Goal: Information Seeking & Learning: Learn about a topic

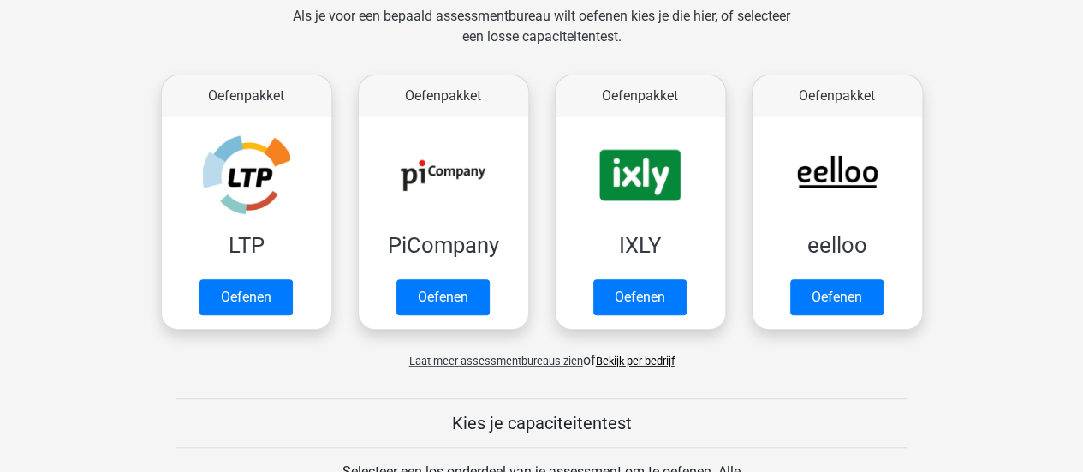
scroll to position [267, 0]
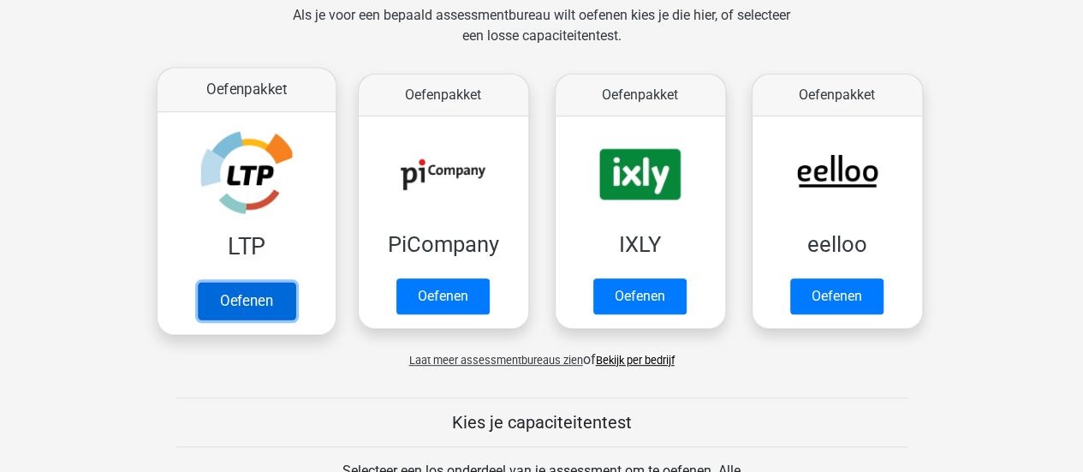
click at [252, 295] on link "Oefenen" at bounding box center [246, 301] width 98 height 38
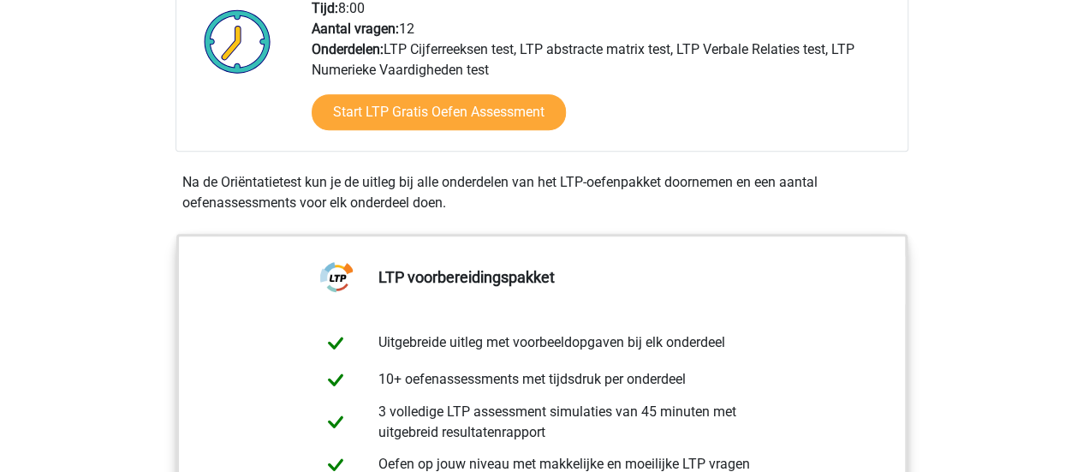
scroll to position [468, 0]
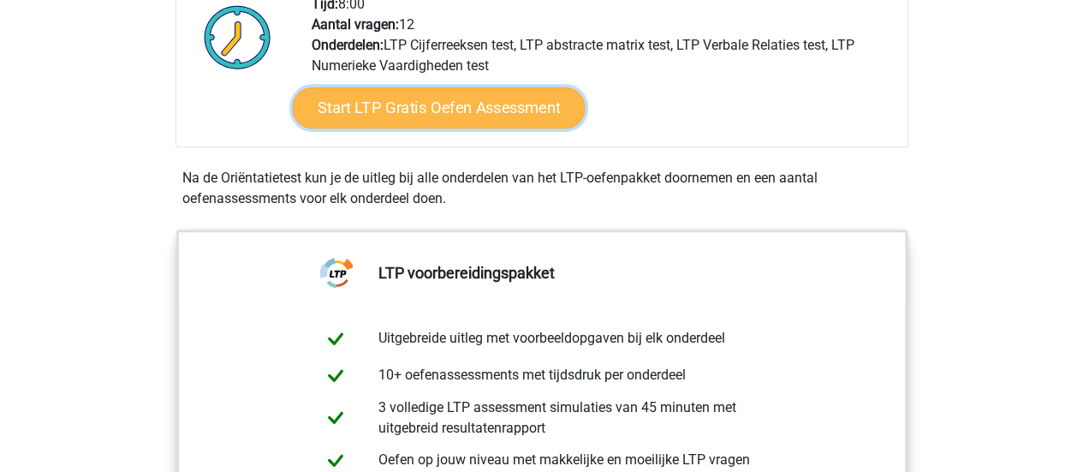
click at [432, 96] on link "Start LTP Gratis Oefen Assessment" at bounding box center [438, 107] width 293 height 41
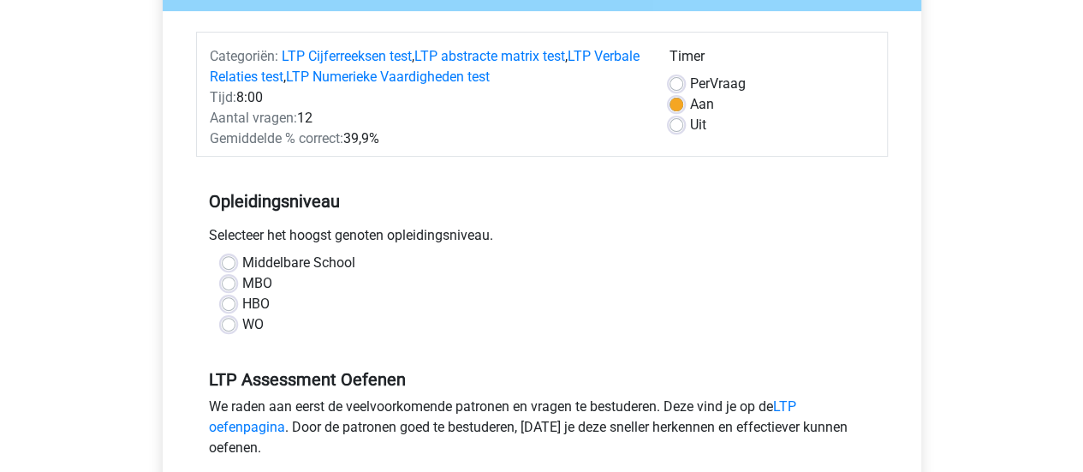
scroll to position [195, 0]
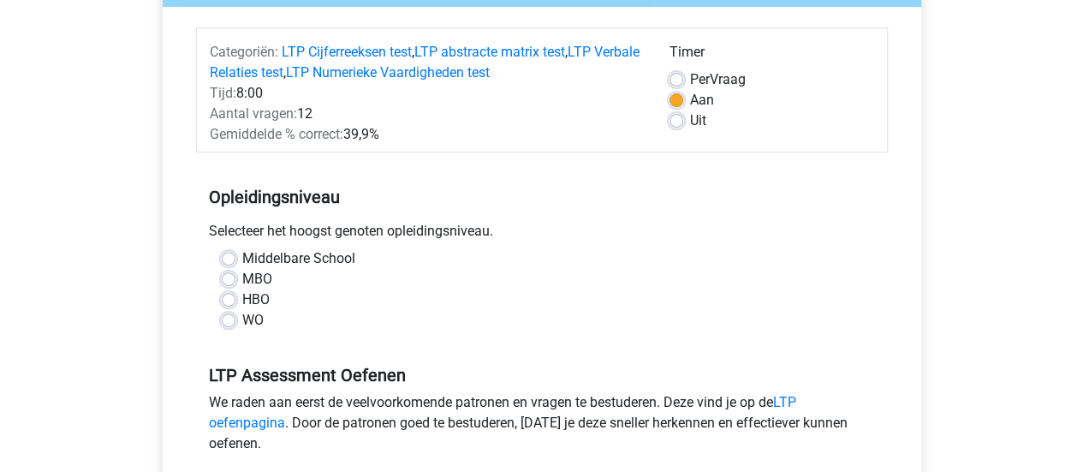
click at [242, 314] on label "WO" at bounding box center [252, 320] width 21 height 21
click at [229, 314] on input "WO" at bounding box center [229, 318] width 14 height 17
radio input "true"
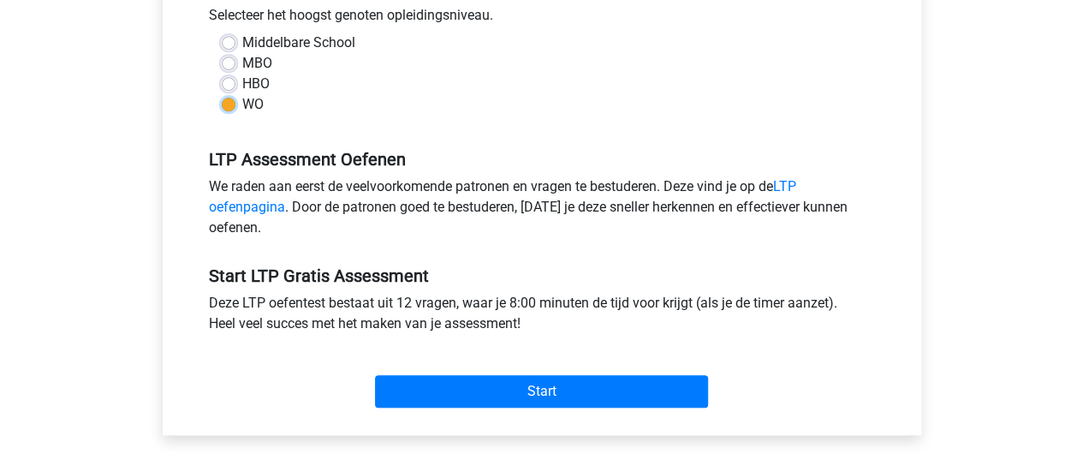
scroll to position [456, 0]
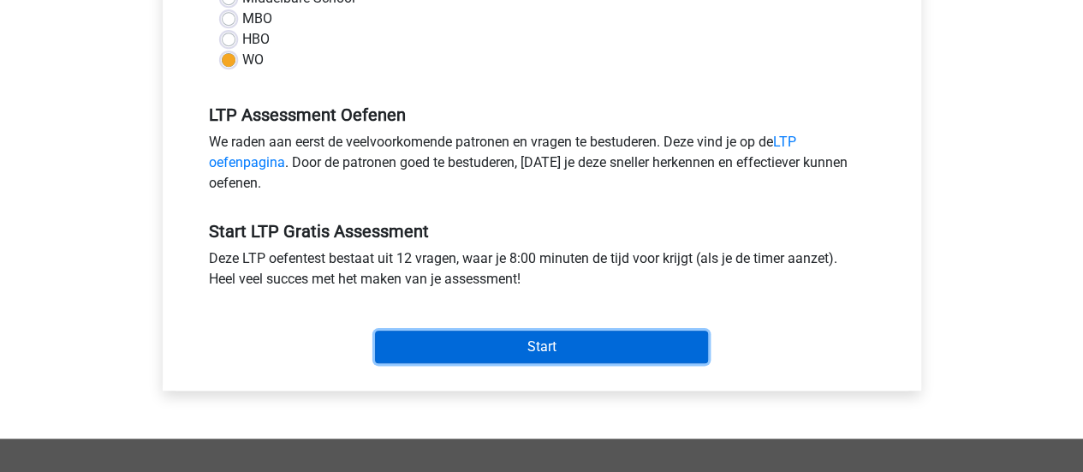
click at [515, 349] on input "Start" at bounding box center [541, 347] width 333 height 33
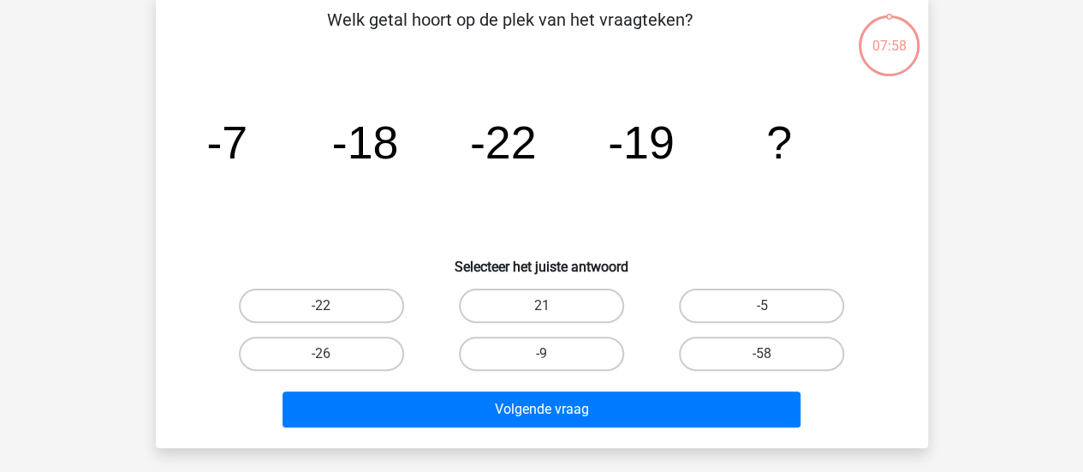
scroll to position [90, 0]
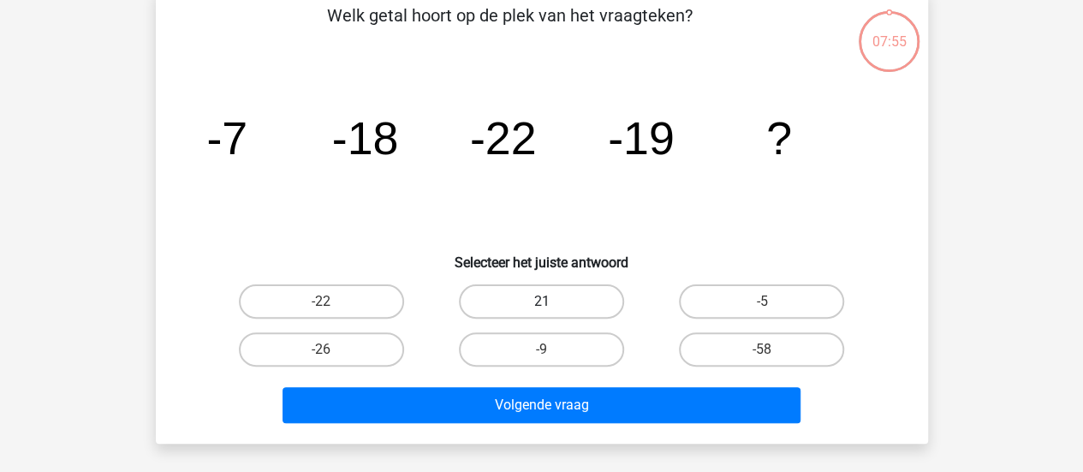
click at [533, 295] on label "21" at bounding box center [541, 301] width 165 height 34
click at [541, 301] on input "21" at bounding box center [546, 306] width 11 height 11
radio input "true"
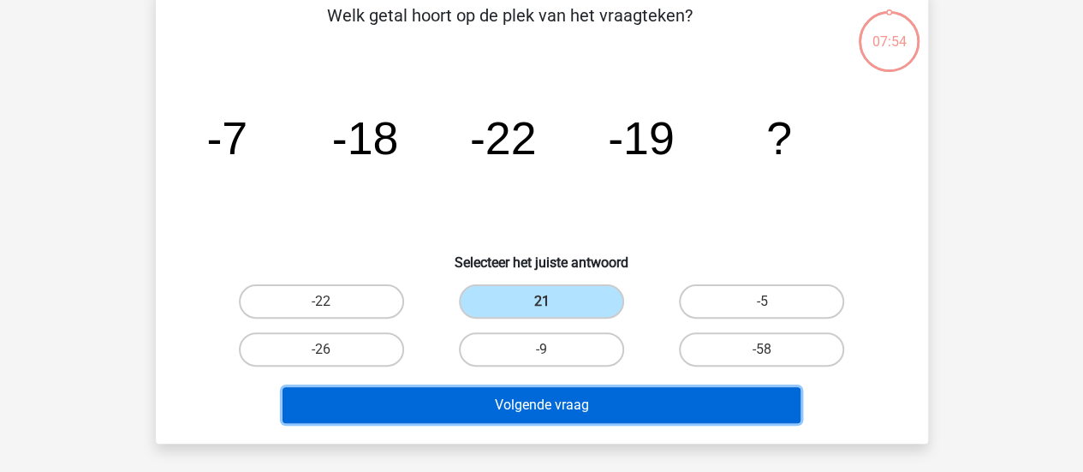
click at [531, 403] on button "Volgende vraag" at bounding box center [542, 405] width 518 height 36
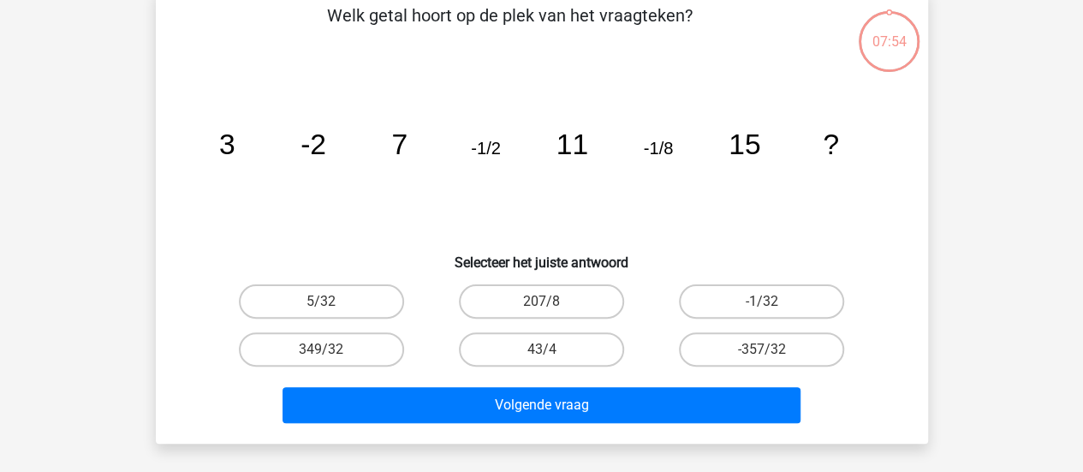
scroll to position [79, 0]
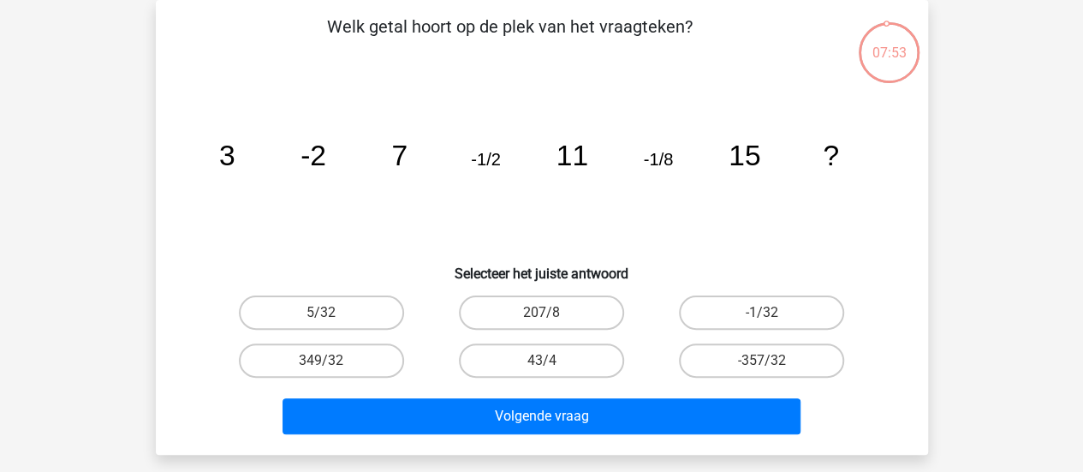
click at [542, 316] on input "207/8" at bounding box center [546, 318] width 11 height 11
radio input "true"
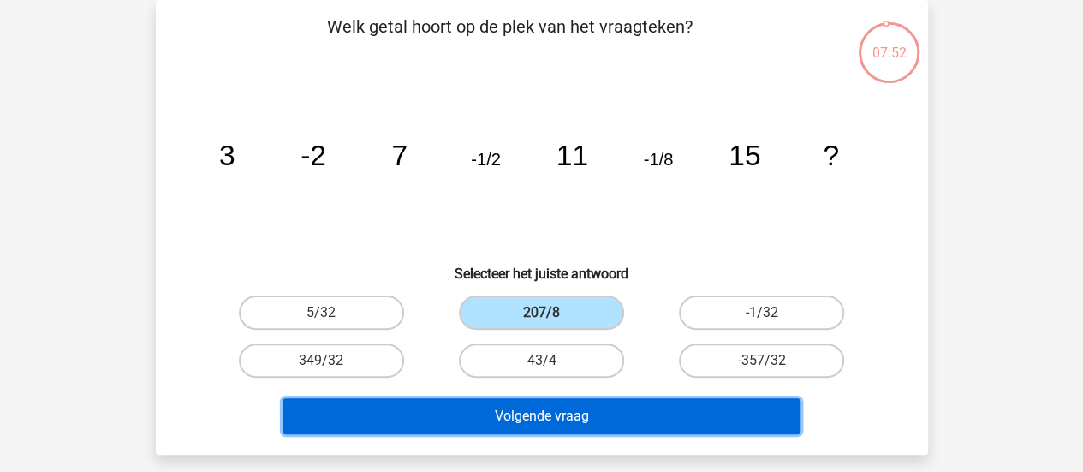
click at [543, 415] on button "Volgende vraag" at bounding box center [542, 416] width 518 height 36
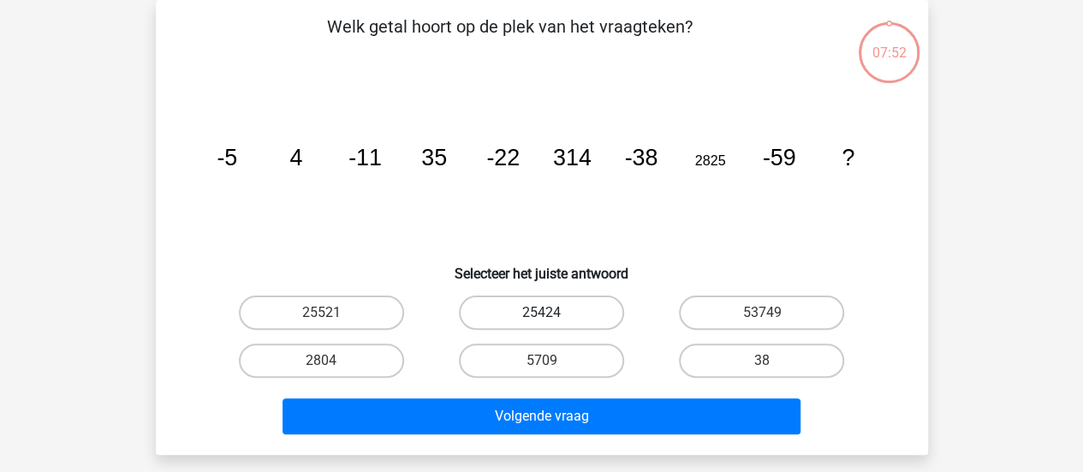
click at [541, 325] on label "25424" at bounding box center [541, 312] width 165 height 34
click at [541, 324] on input "25424" at bounding box center [546, 318] width 11 height 11
radio input "true"
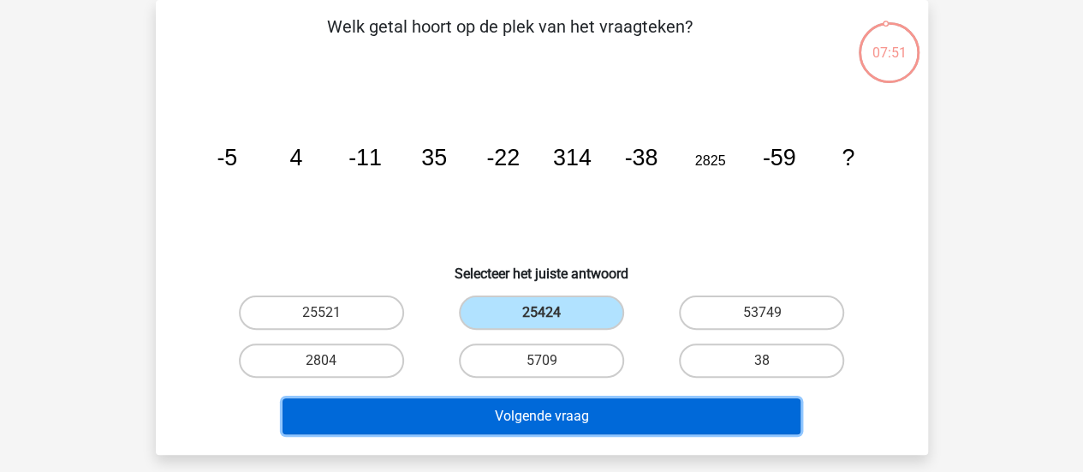
click at [545, 409] on button "Volgende vraag" at bounding box center [542, 416] width 518 height 36
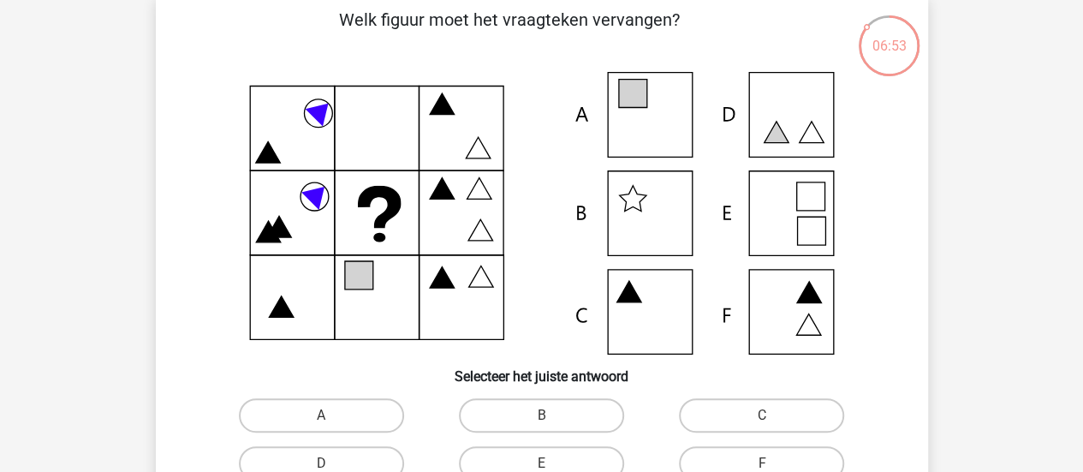
scroll to position [87, 0]
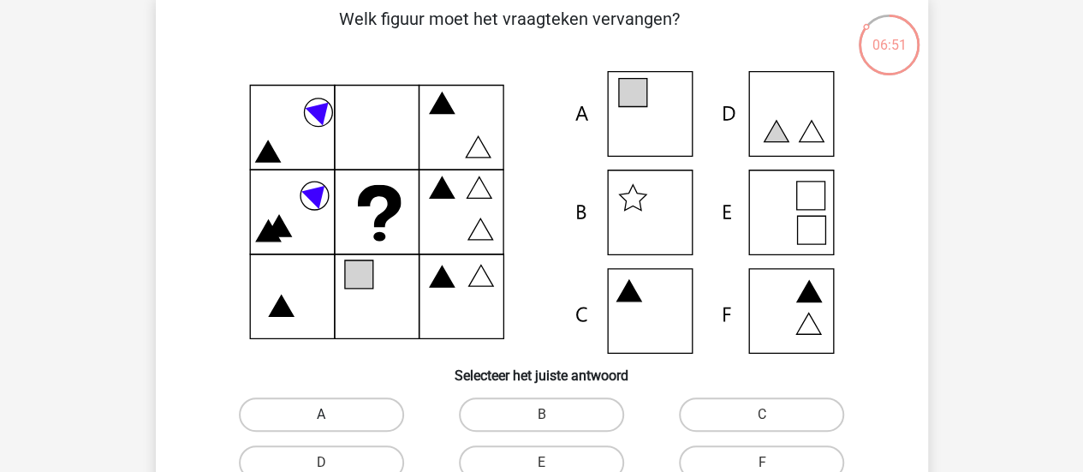
click at [296, 415] on label "A" at bounding box center [321, 414] width 165 height 34
click at [321, 415] on input "A" at bounding box center [326, 420] width 11 height 11
radio input "true"
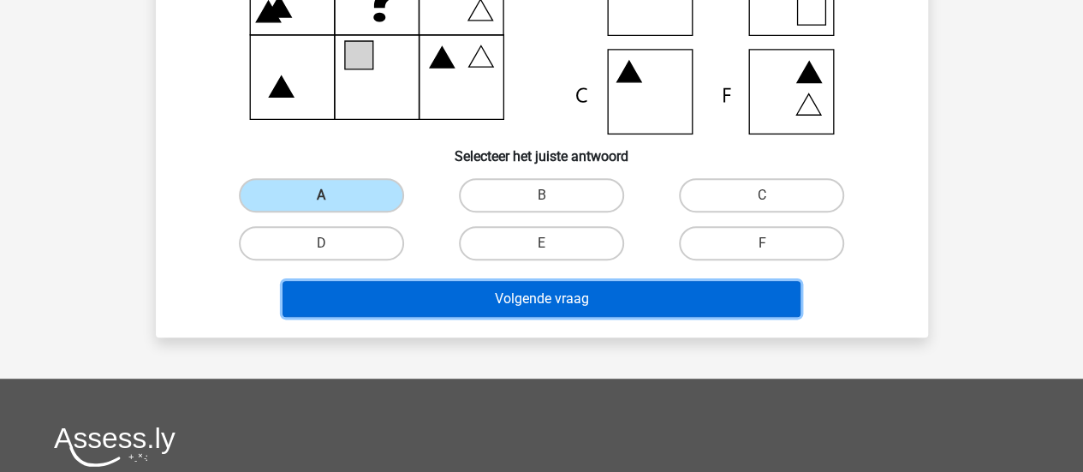
click at [548, 290] on button "Volgende vraag" at bounding box center [542, 299] width 518 height 36
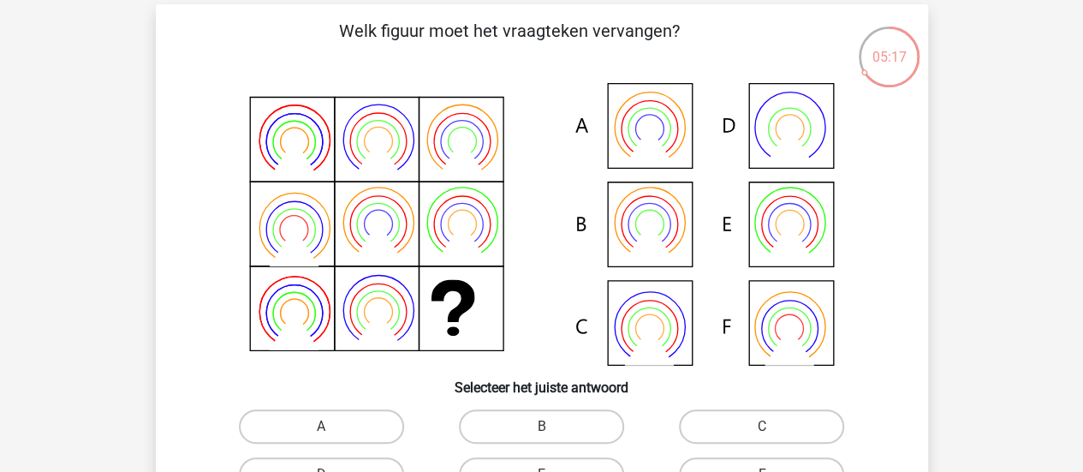
scroll to position [75, 0]
click at [528, 411] on label "B" at bounding box center [541, 426] width 165 height 34
click at [541, 426] on input "B" at bounding box center [546, 431] width 11 height 11
radio input "true"
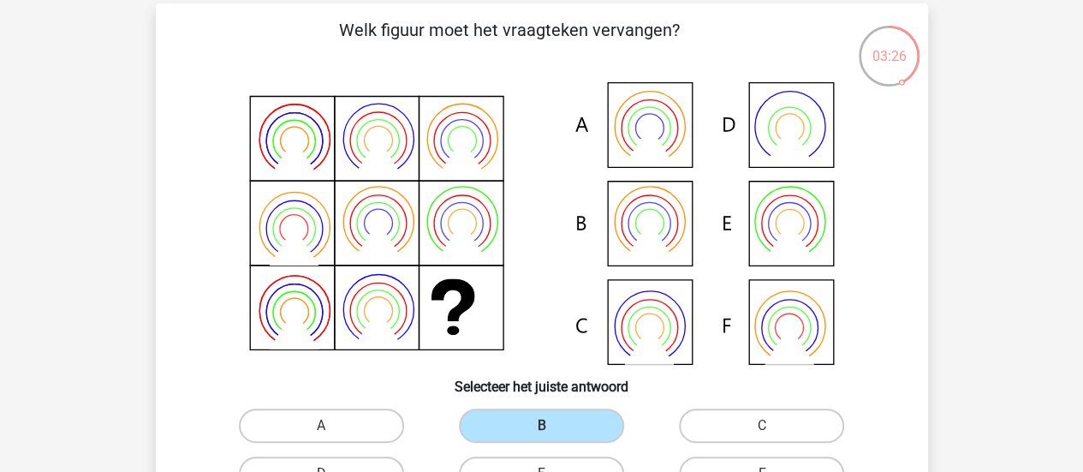
scroll to position [267, 0]
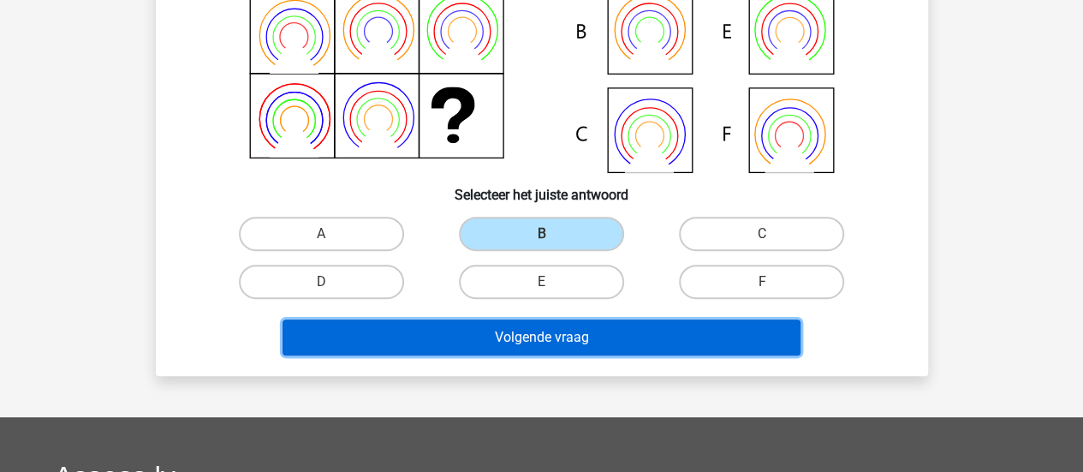
click at [581, 327] on button "Volgende vraag" at bounding box center [542, 337] width 518 height 36
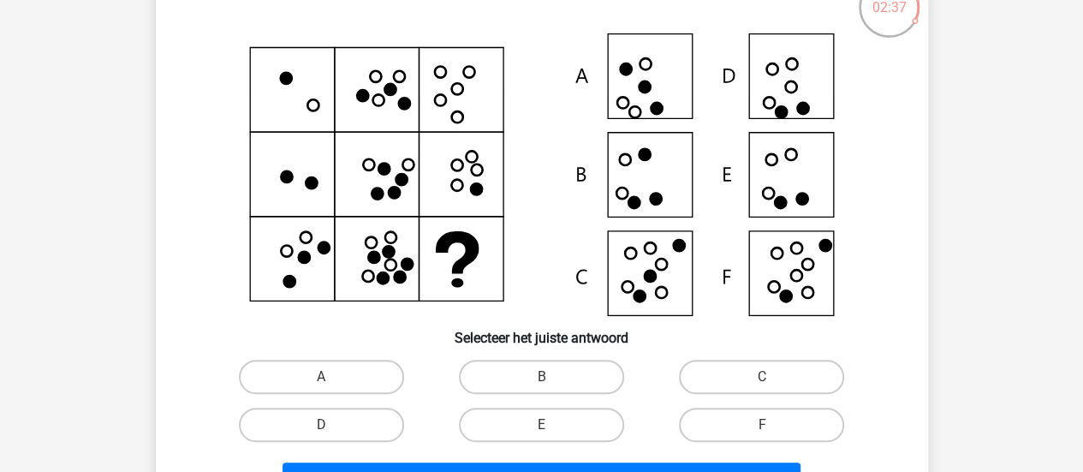
scroll to position [123, 0]
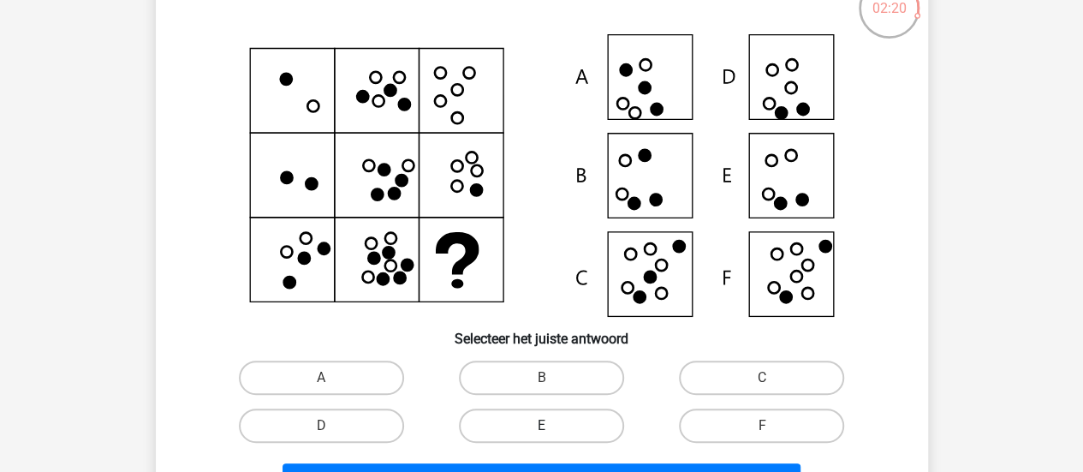
click at [549, 421] on label "E" at bounding box center [541, 426] width 165 height 34
click at [549, 426] on input "E" at bounding box center [546, 431] width 11 height 11
radio input "true"
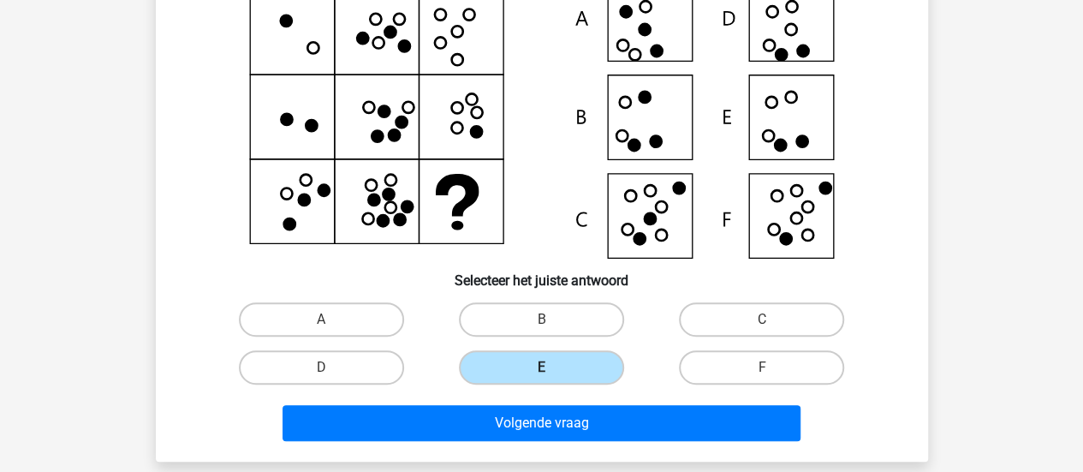
scroll to position [180, 0]
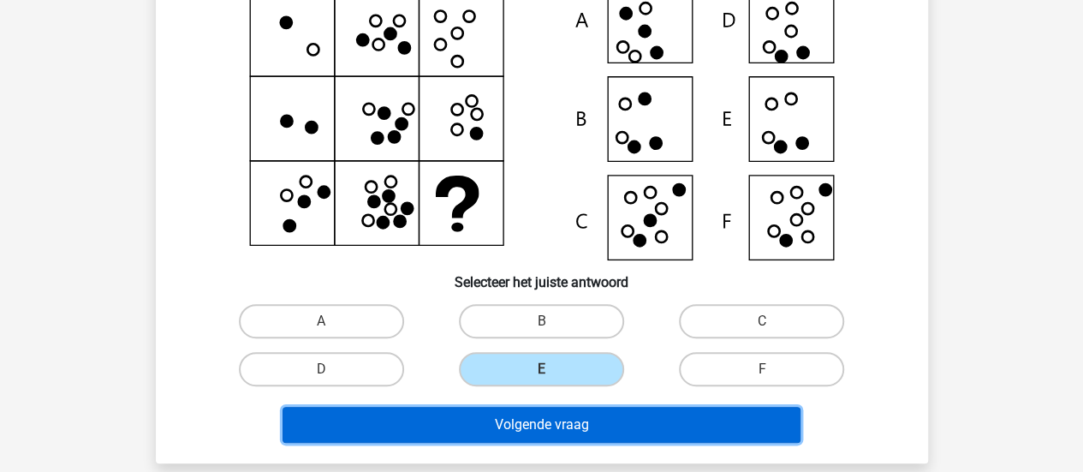
click at [528, 419] on button "Volgende vraag" at bounding box center [542, 425] width 518 height 36
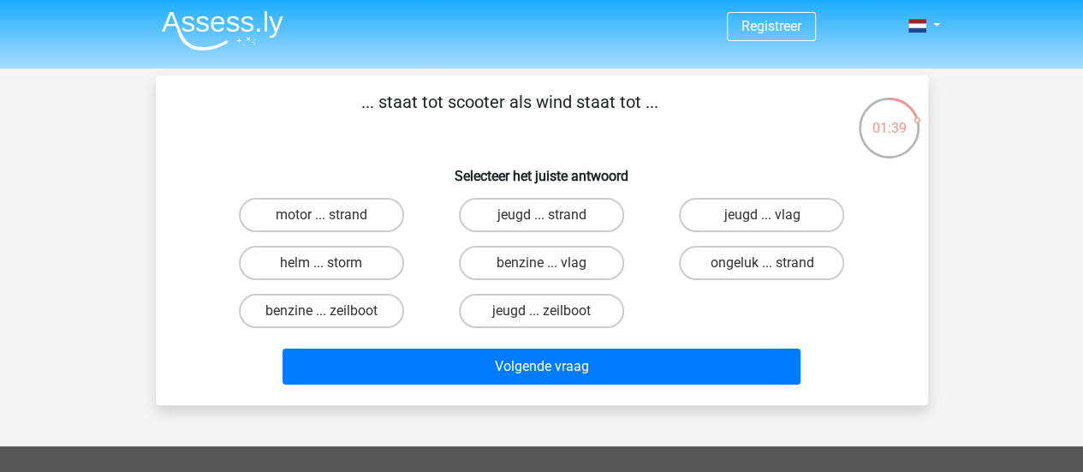
scroll to position [3, 0]
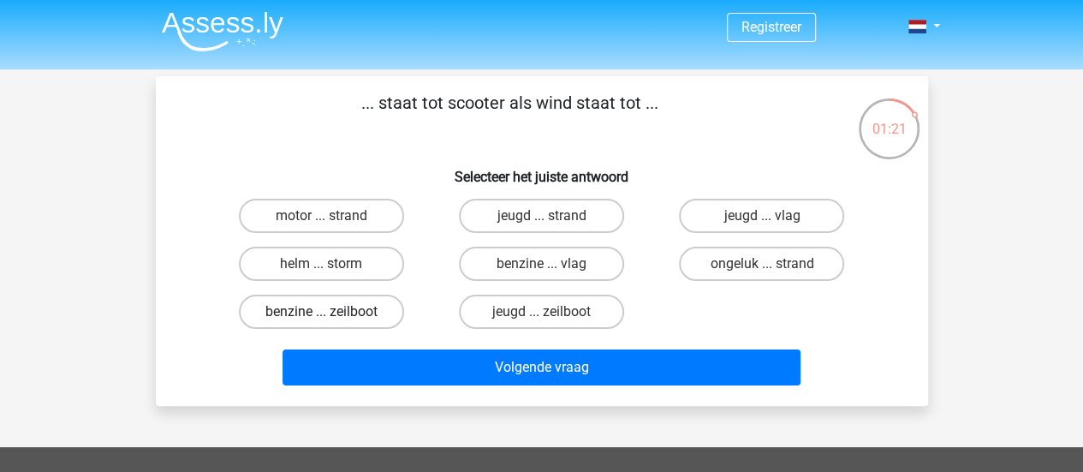
click at [286, 315] on label "benzine ... zeilboot" at bounding box center [321, 312] width 165 height 34
click at [321, 315] on input "benzine ... zeilboot" at bounding box center [326, 317] width 11 height 11
radio input "true"
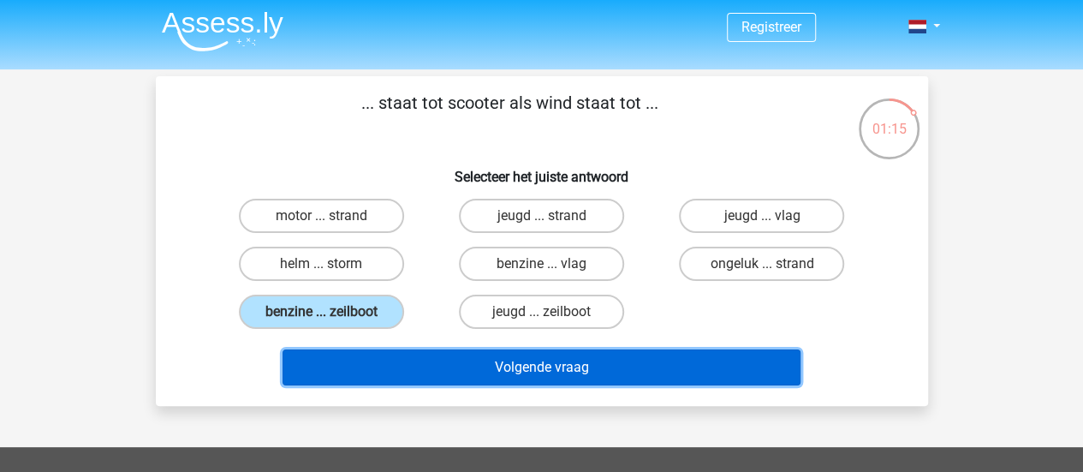
click at [440, 373] on button "Volgende vraag" at bounding box center [542, 367] width 518 height 36
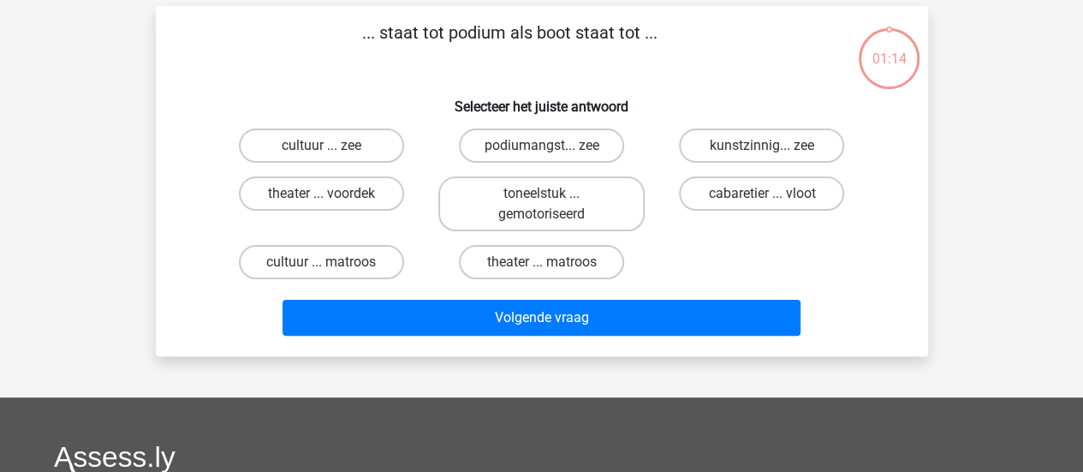
scroll to position [79, 0]
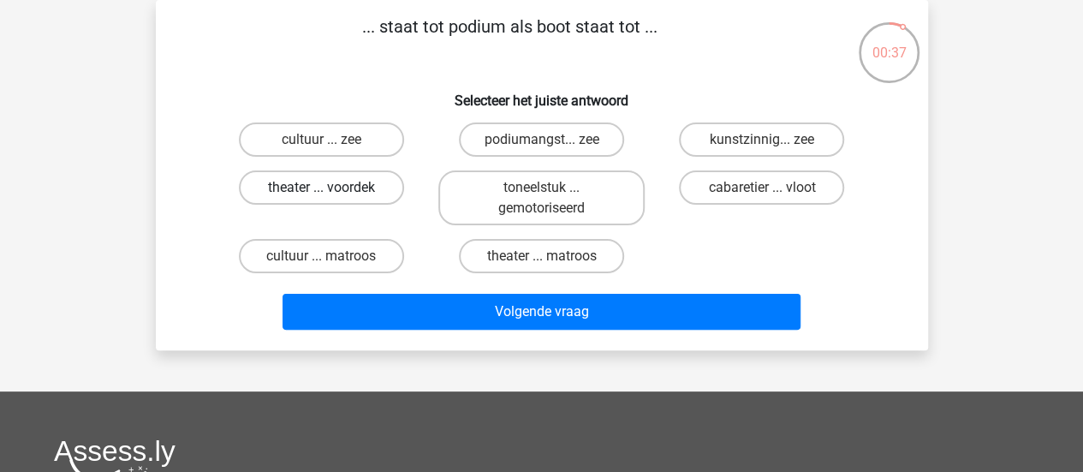
click at [324, 186] on label "theater ... voordek" at bounding box center [321, 187] width 165 height 34
click at [324, 188] on input "theater ... voordek" at bounding box center [326, 193] width 11 height 11
radio input "true"
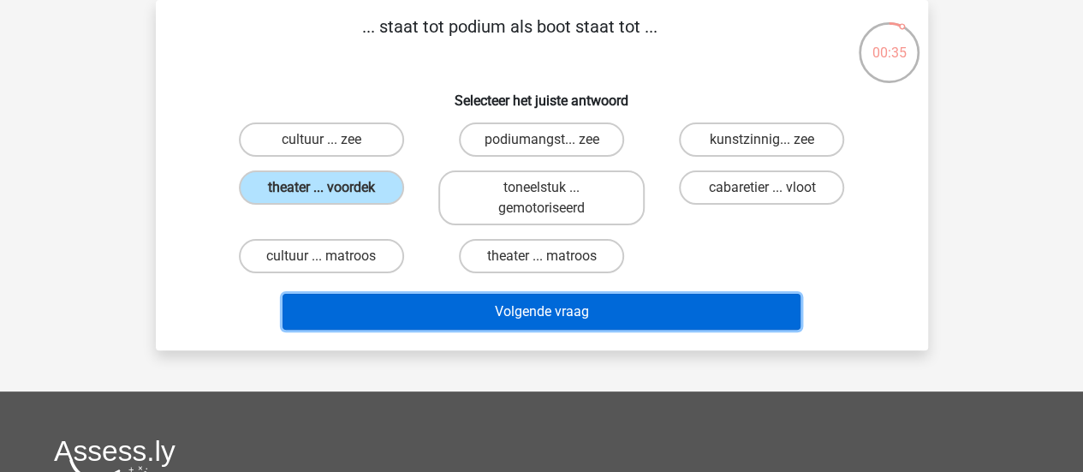
click at [529, 309] on button "Volgende vraag" at bounding box center [542, 312] width 518 height 36
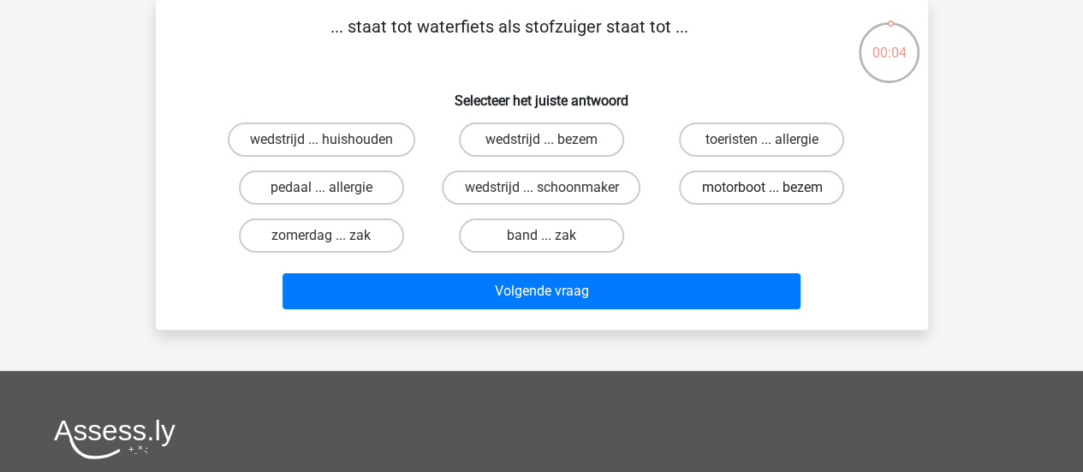
click at [759, 188] on label "motorboot ... bezem" at bounding box center [761, 187] width 165 height 34
click at [762, 188] on input "motorboot ... bezem" at bounding box center [767, 193] width 11 height 11
radio input "true"
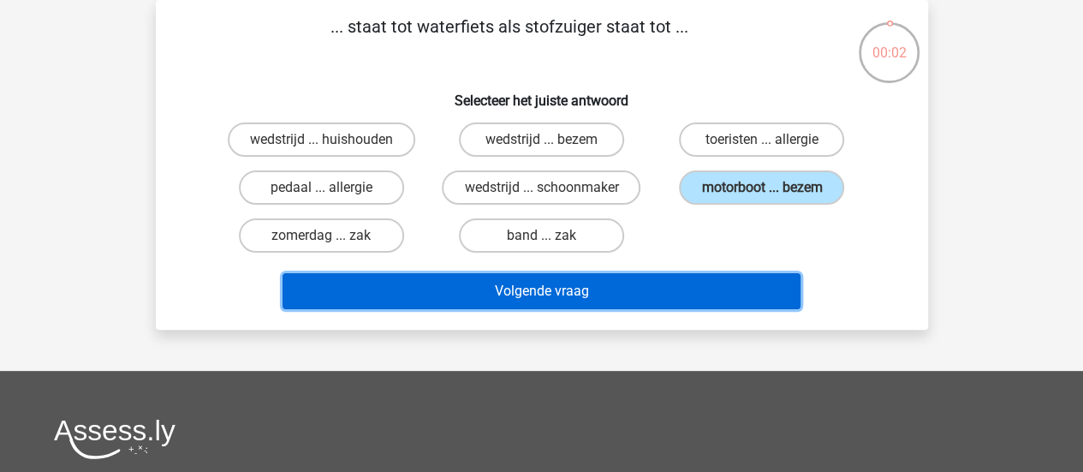
click at [588, 294] on button "Volgende vraag" at bounding box center [542, 291] width 518 height 36
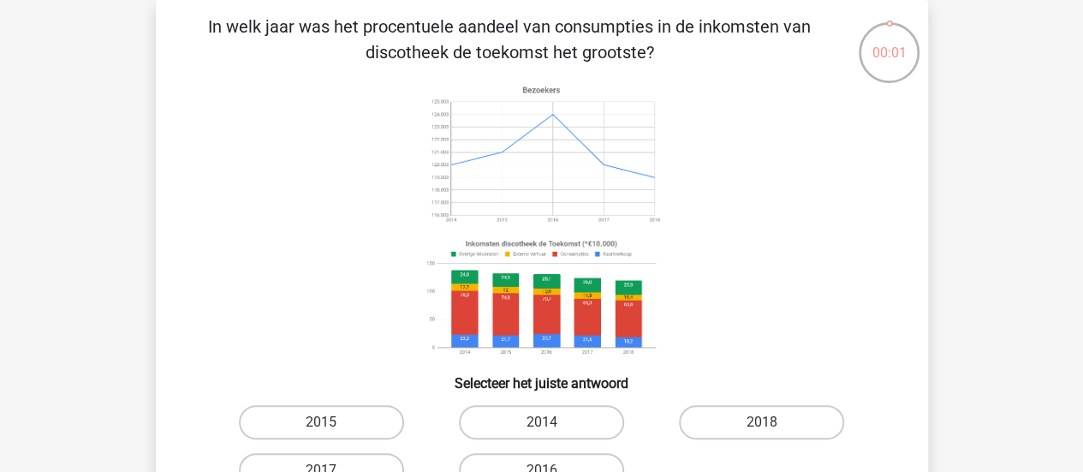
scroll to position [116, 0]
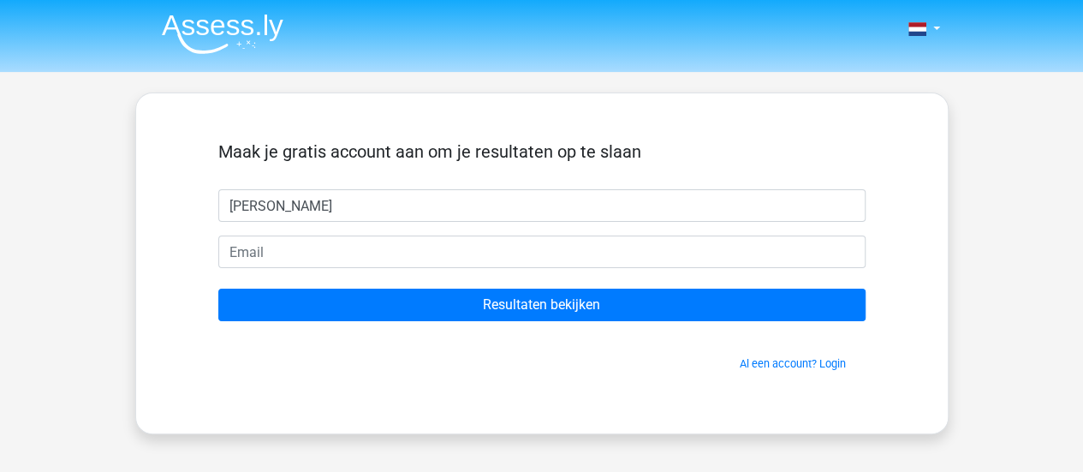
type input "[PERSON_NAME]"
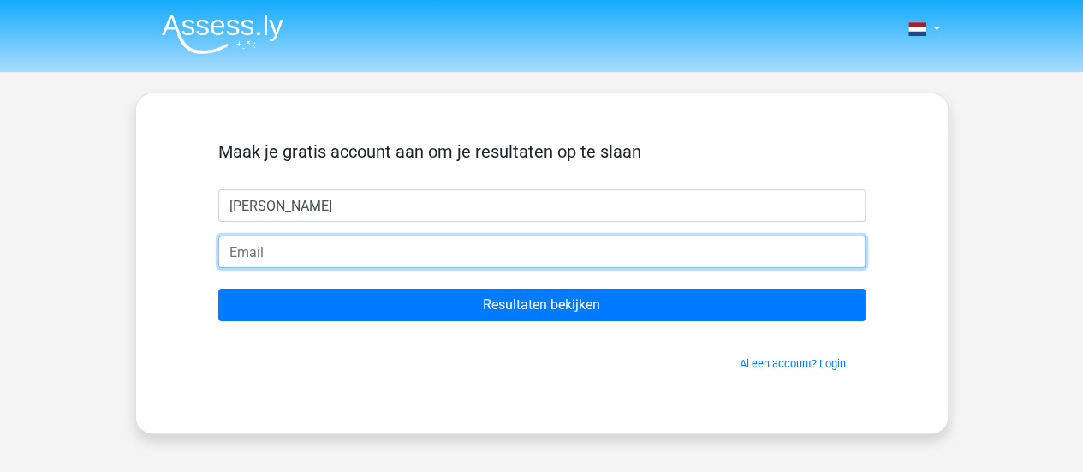
click at [456, 254] on input "email" at bounding box center [541, 252] width 647 height 33
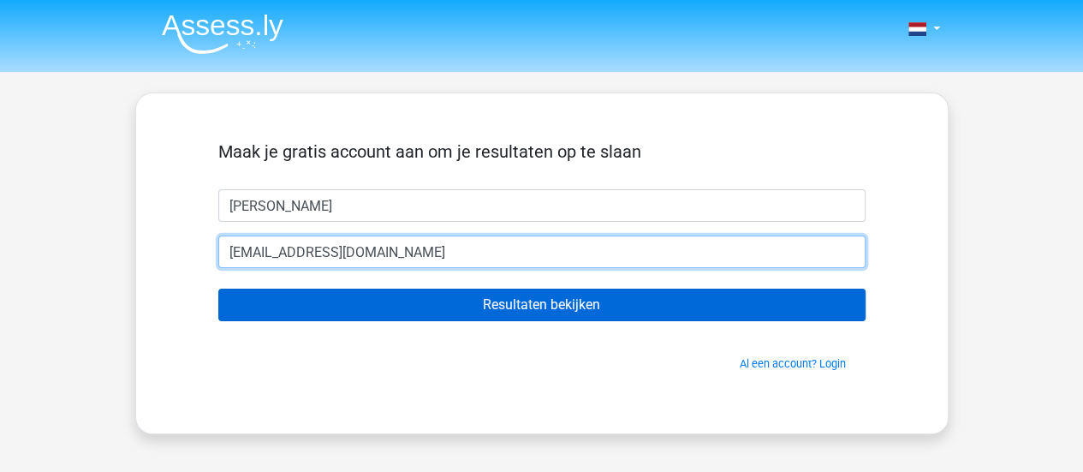
type input "[EMAIL_ADDRESS][DOMAIN_NAME]"
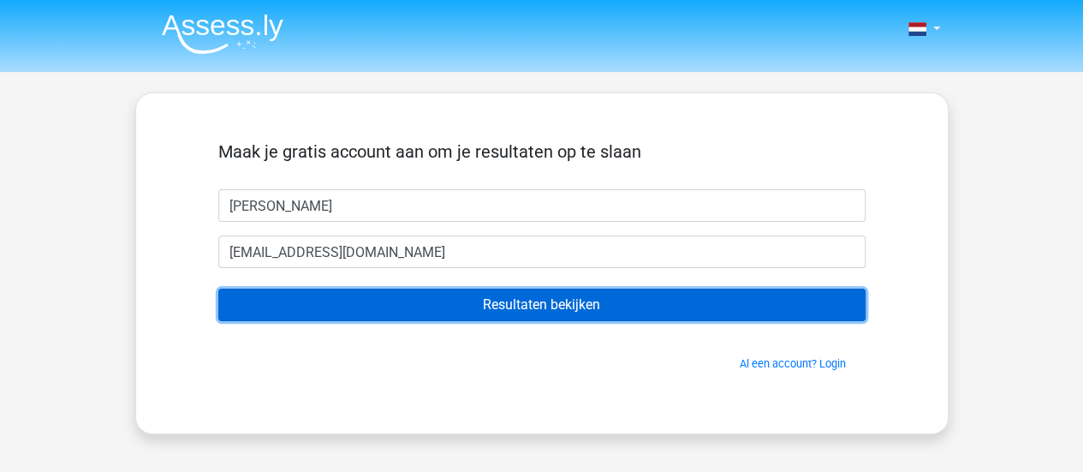
click at [457, 295] on input "Resultaten bekijken" at bounding box center [541, 305] width 647 height 33
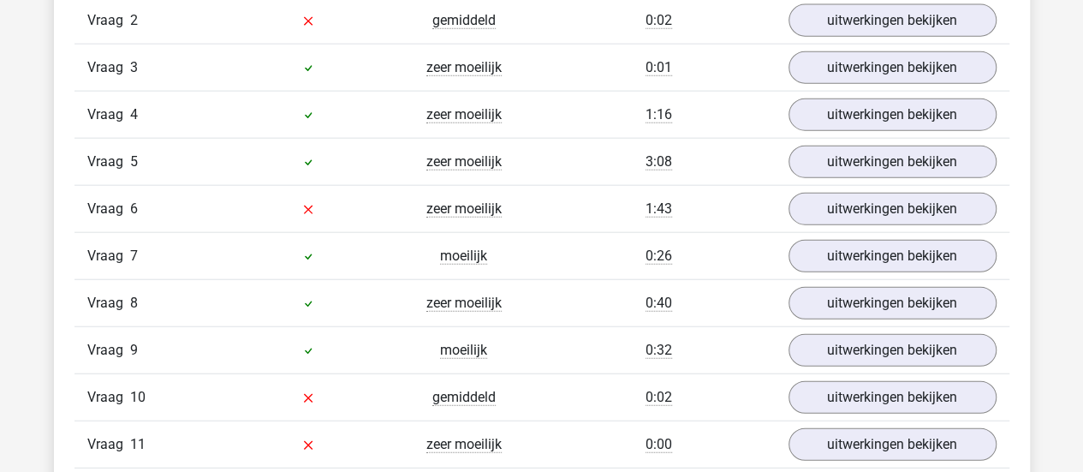
scroll to position [2007, 0]
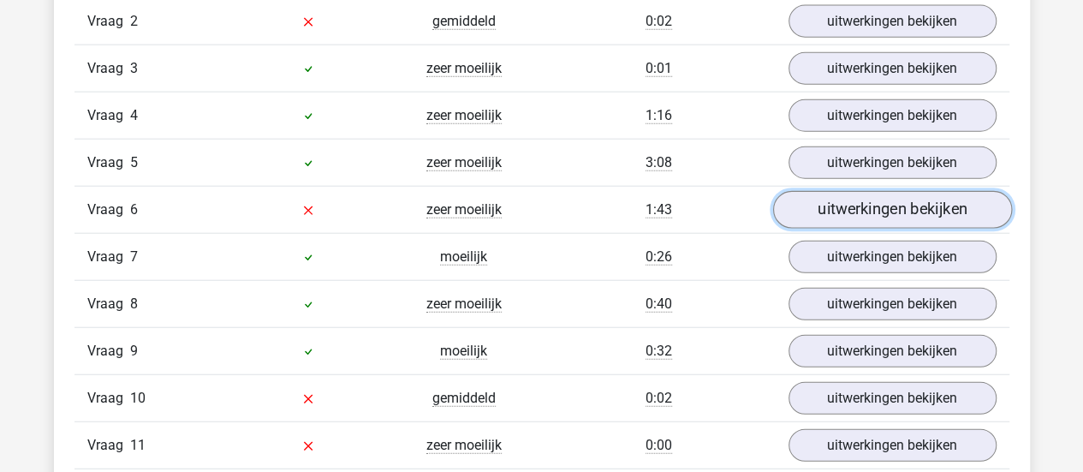
click at [829, 212] on link "uitwerkingen bekijken" at bounding box center [892, 210] width 239 height 38
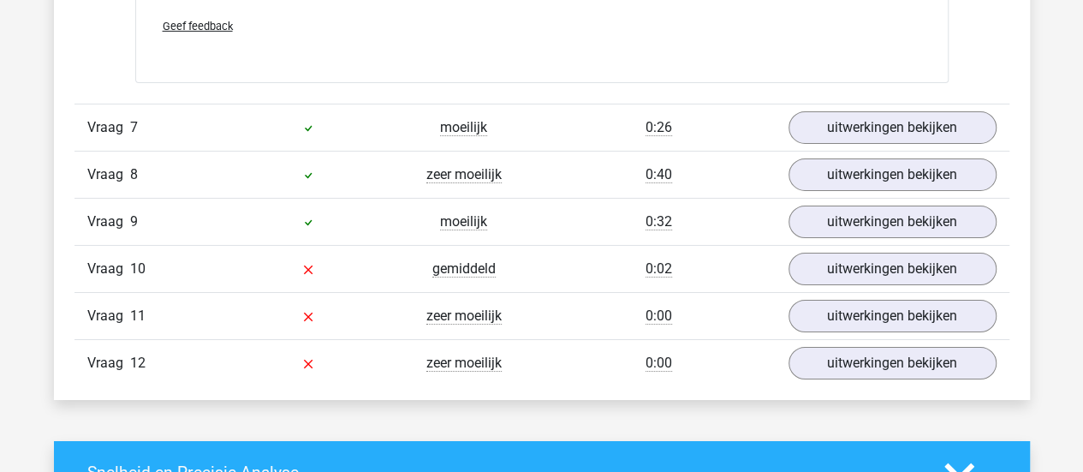
scroll to position [2844, 0]
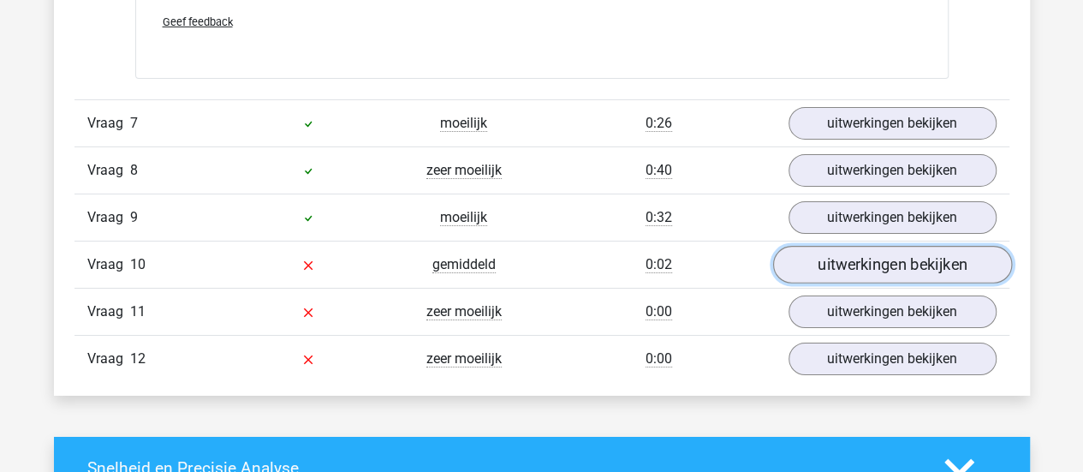
click at [844, 265] on link "uitwerkingen bekijken" at bounding box center [892, 266] width 239 height 38
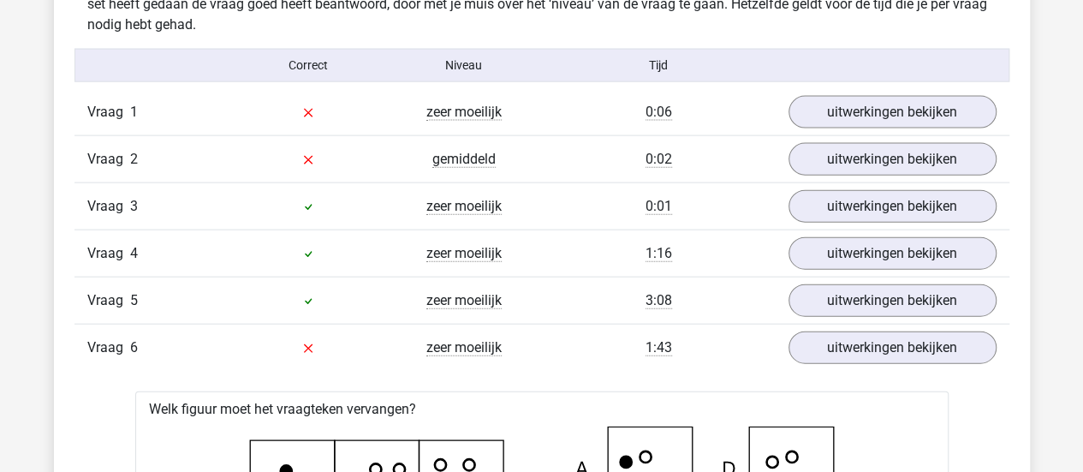
scroll to position [1867, 0]
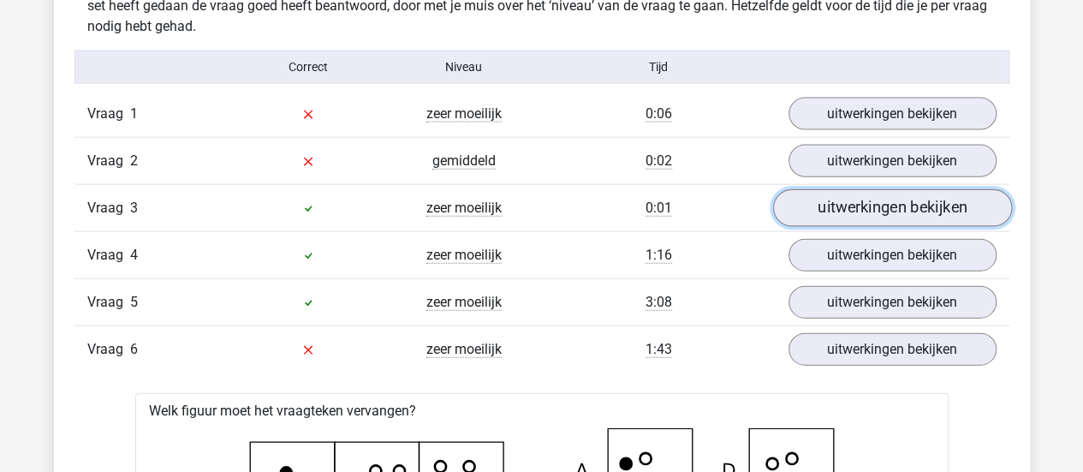
click at [827, 218] on link "uitwerkingen bekijken" at bounding box center [892, 208] width 239 height 38
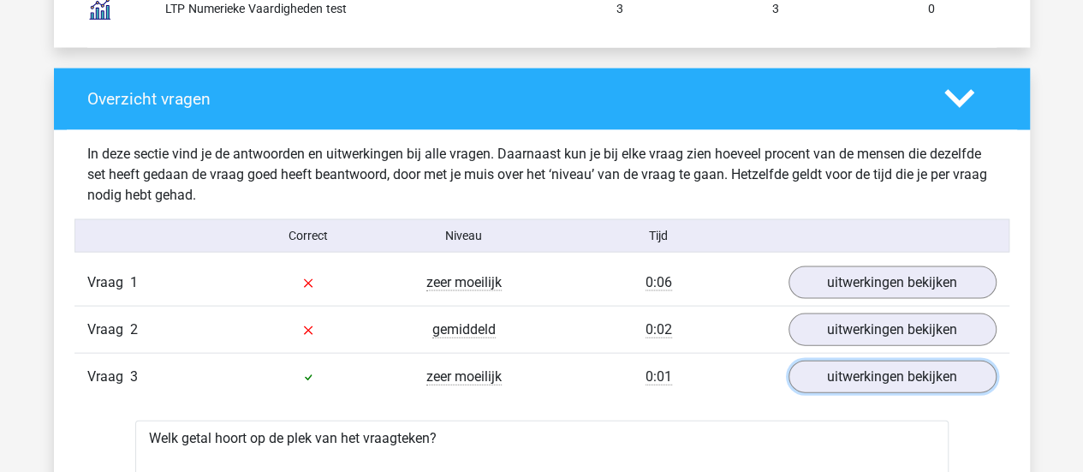
scroll to position [1701, 0]
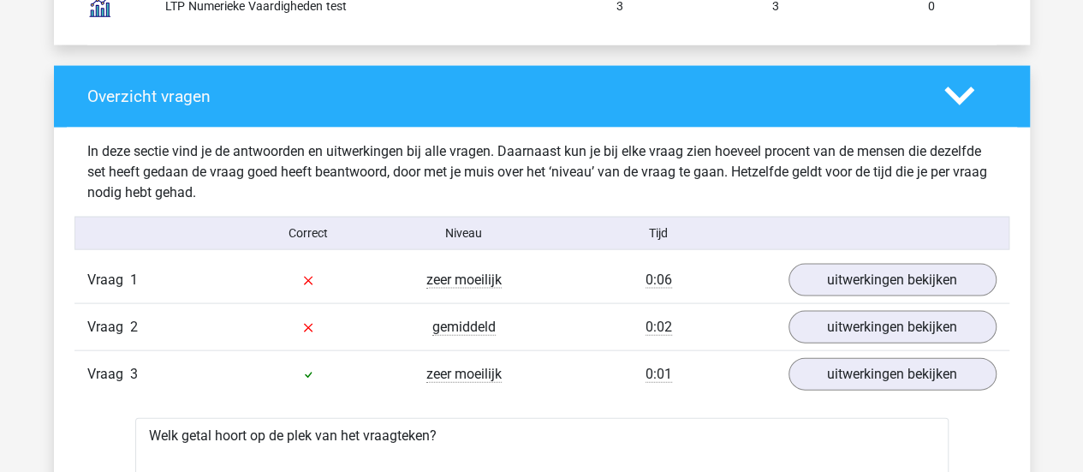
click at [891, 342] on div "Vraag 2 gemiddeld 0:02 uitwerkingen bekijken" at bounding box center [542, 326] width 935 height 47
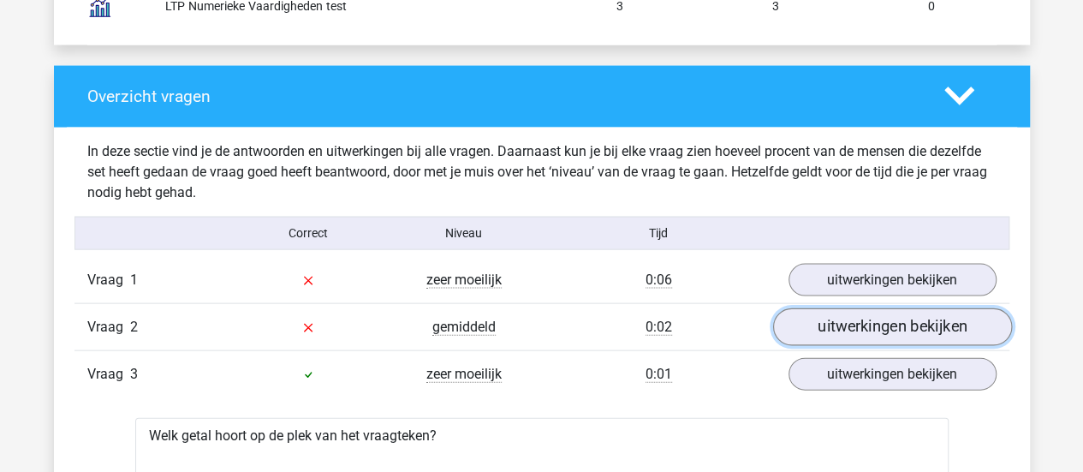
click at [894, 335] on link "uitwerkingen bekijken" at bounding box center [892, 327] width 239 height 38
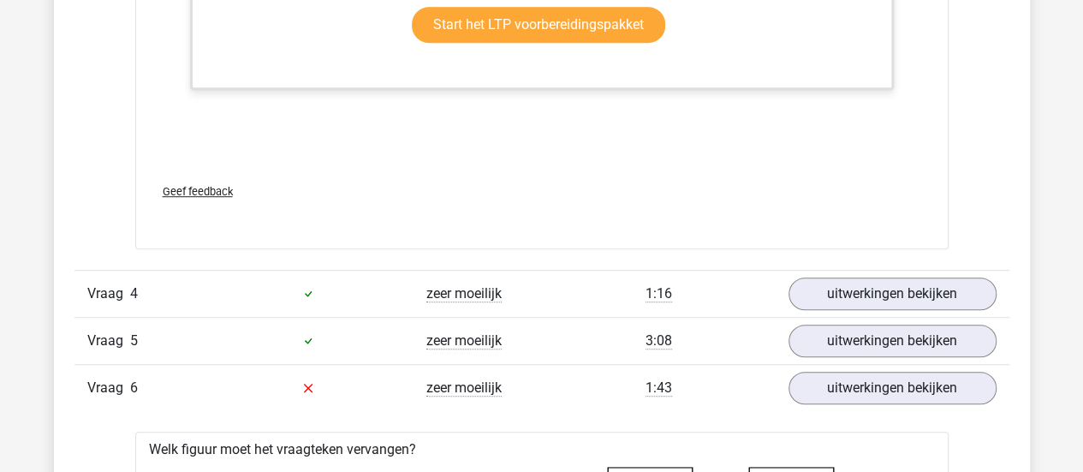
scroll to position [3709, 0]
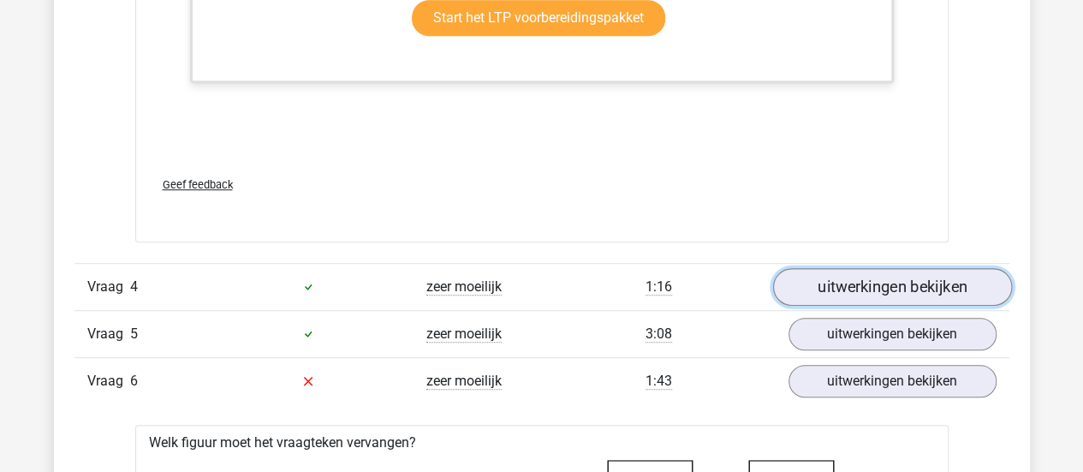
click at [938, 274] on link "uitwerkingen bekijken" at bounding box center [892, 287] width 239 height 38
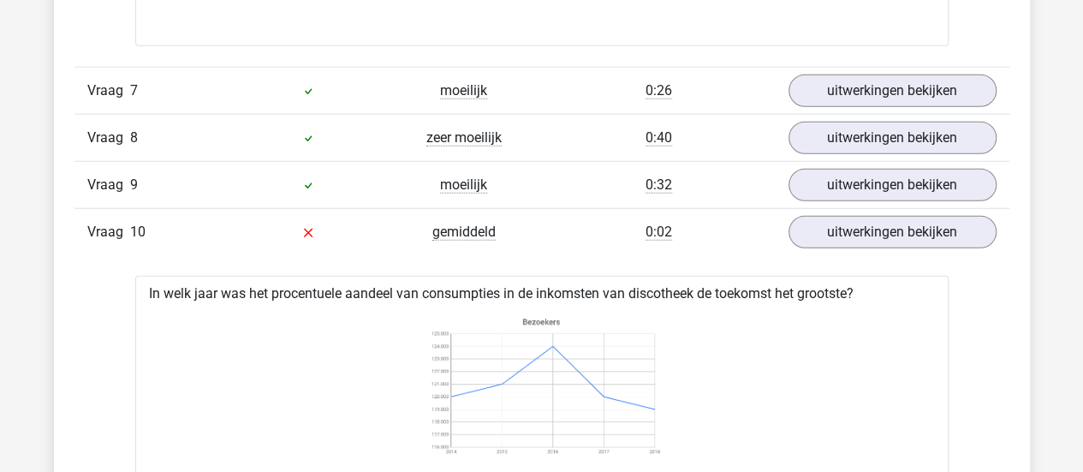
scroll to position [5497, 0]
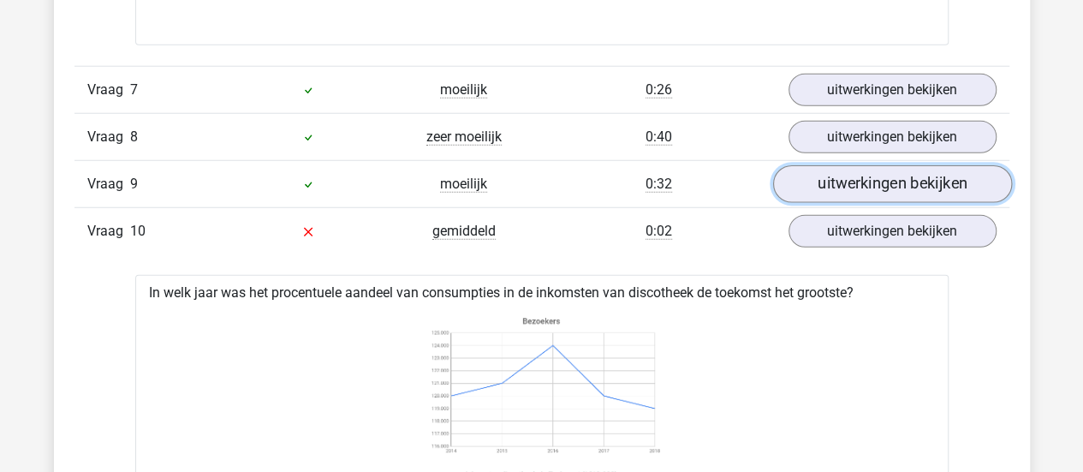
click at [850, 171] on link "uitwerkingen bekijken" at bounding box center [892, 184] width 239 height 38
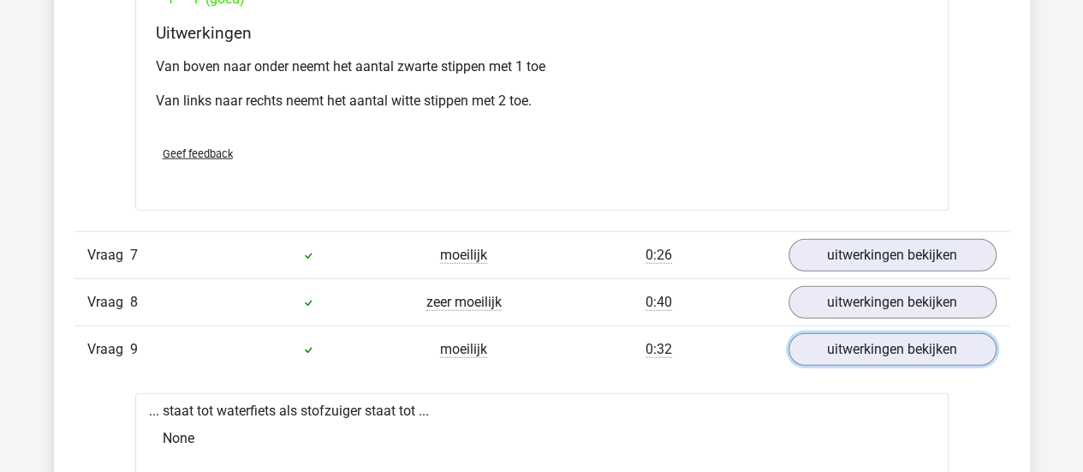
scroll to position [5331, 0]
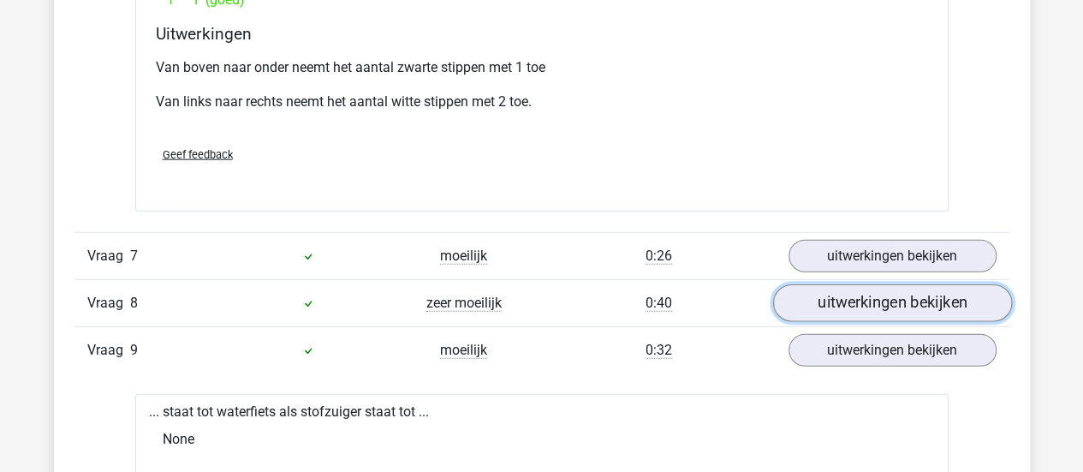
click at [825, 290] on link "uitwerkingen bekijken" at bounding box center [892, 303] width 239 height 38
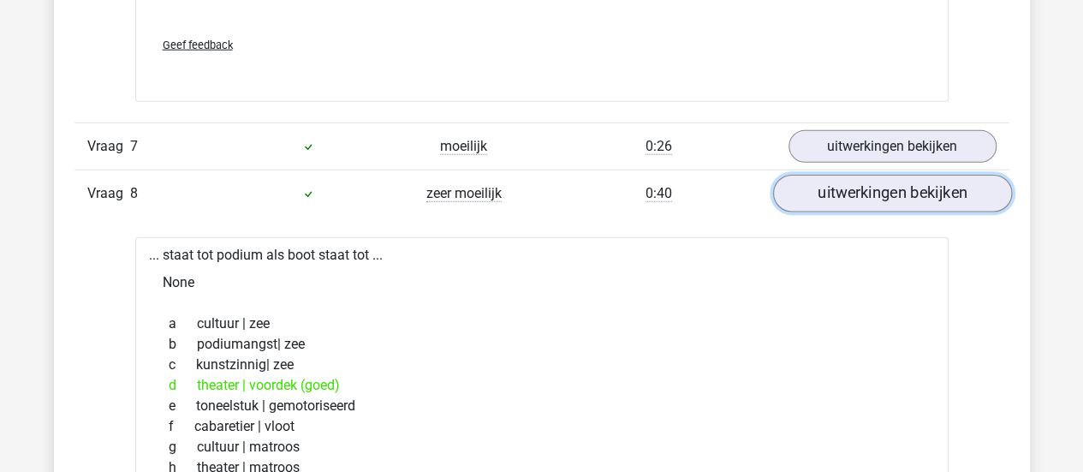
scroll to position [5437, 0]
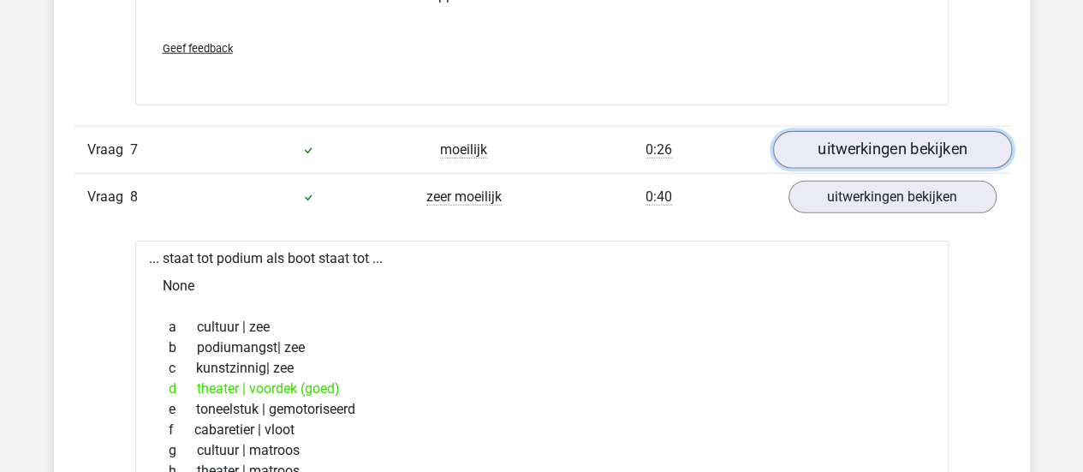
click at [846, 142] on link "uitwerkingen bekijken" at bounding box center [892, 150] width 239 height 38
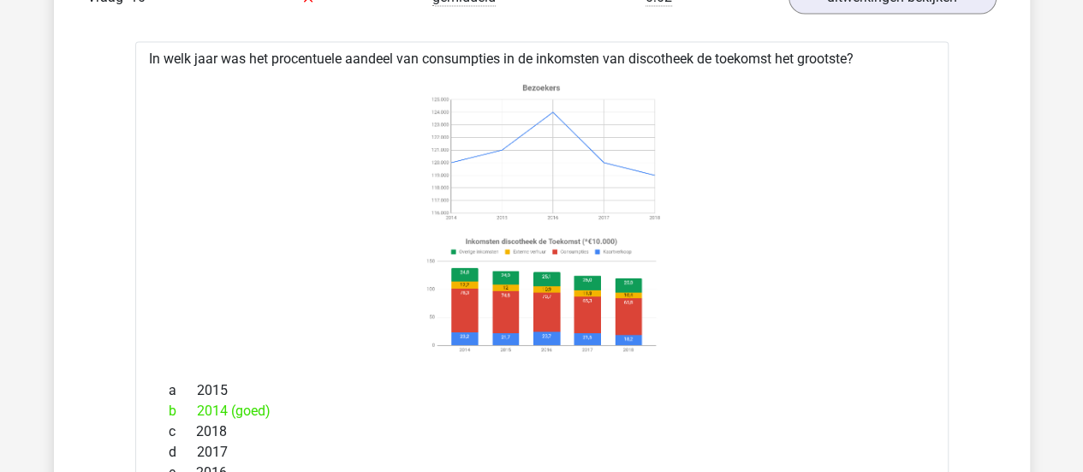
scroll to position [7990, 0]
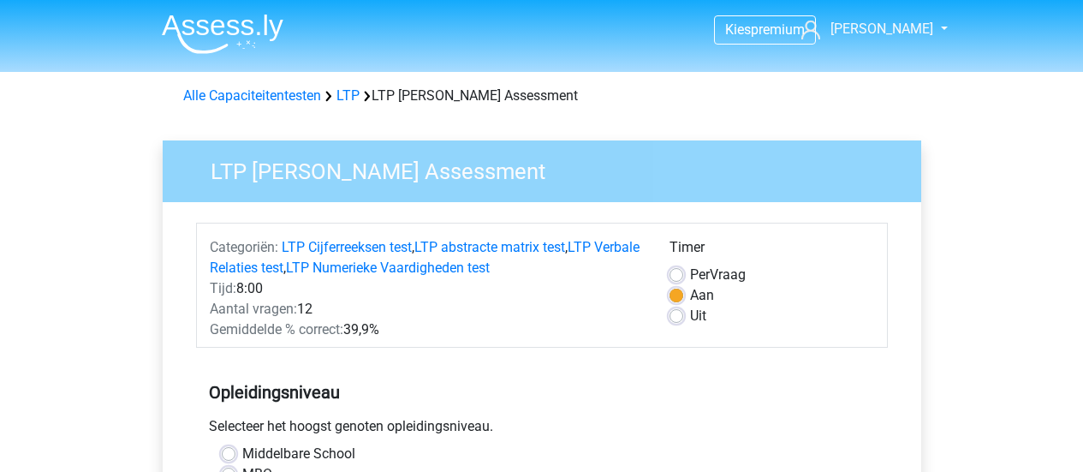
scroll to position [456, 0]
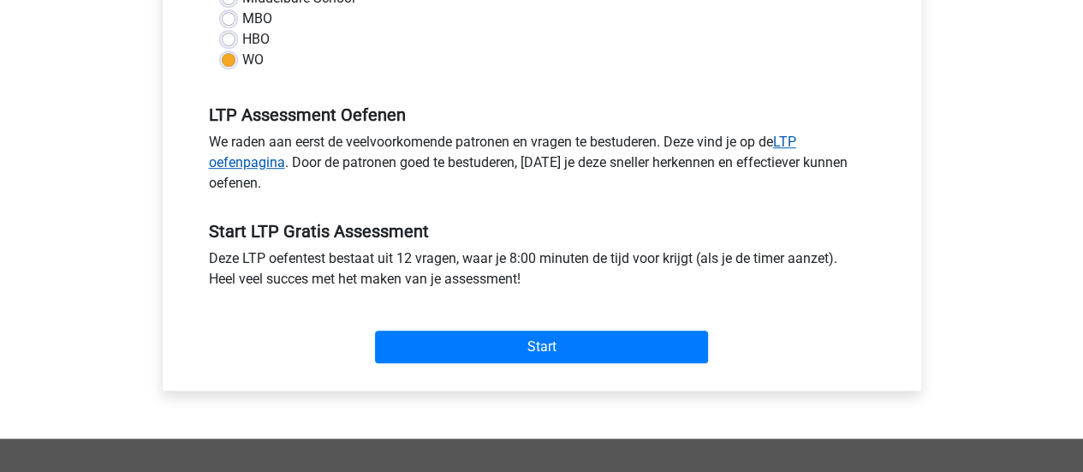
click at [238, 162] on link "LTP oefenpagina" at bounding box center [503, 152] width 588 height 37
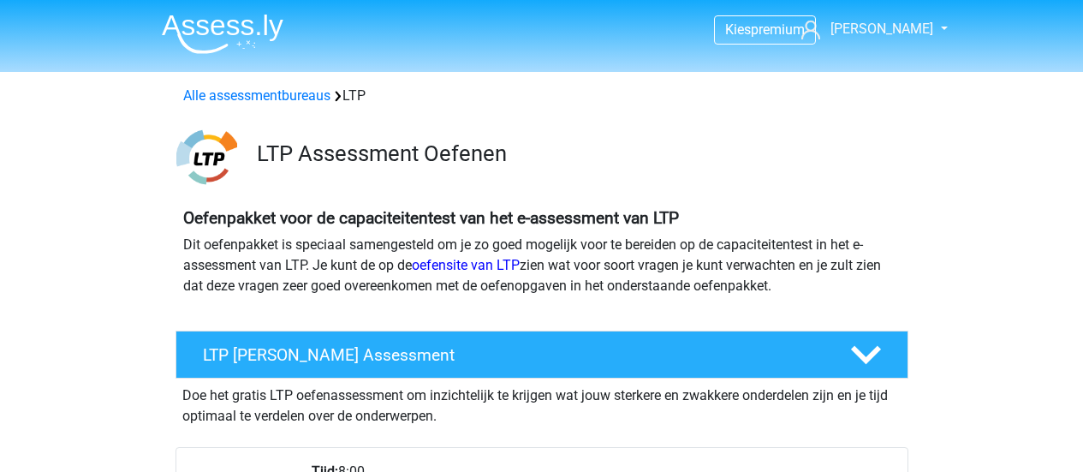
scroll to position [468, 0]
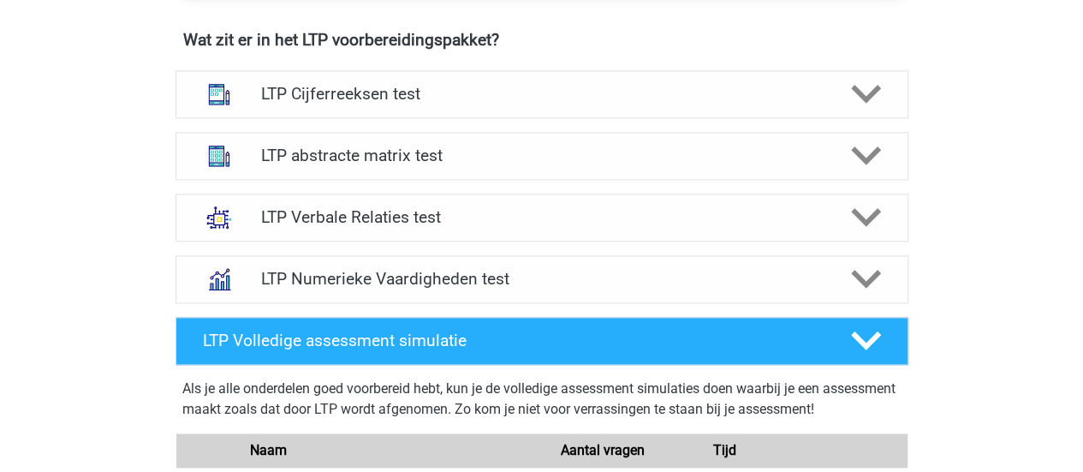
scroll to position [1092, 0]
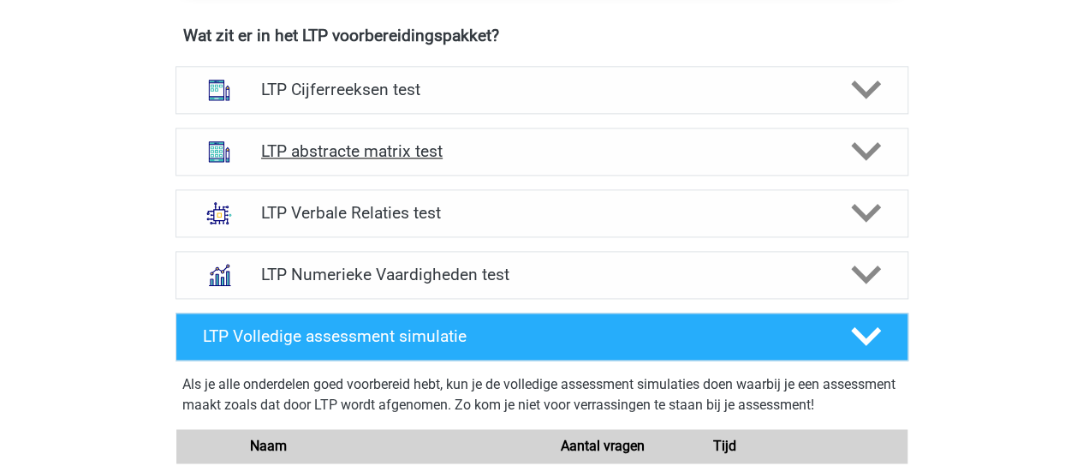
click at [458, 147] on h4 "LTP abstracte matrix test" at bounding box center [541, 151] width 561 height 20
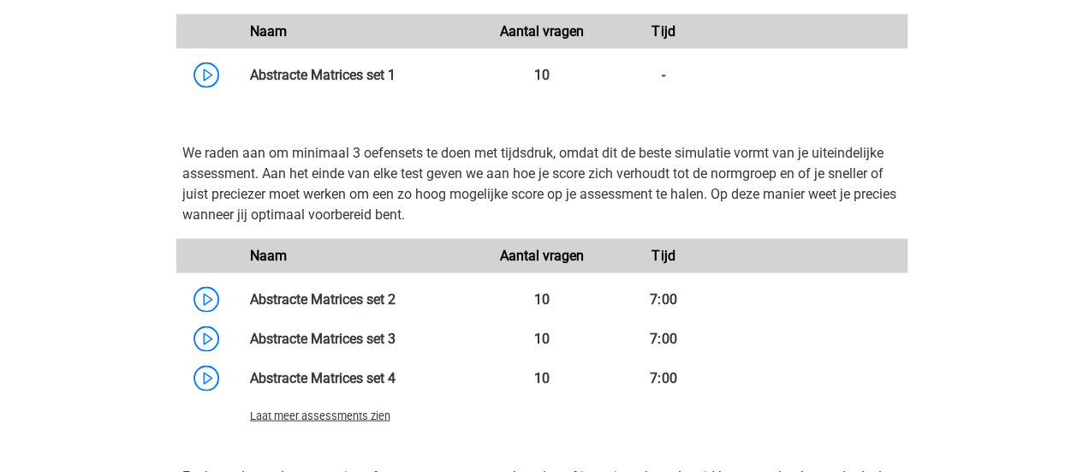
scroll to position [1642, 0]
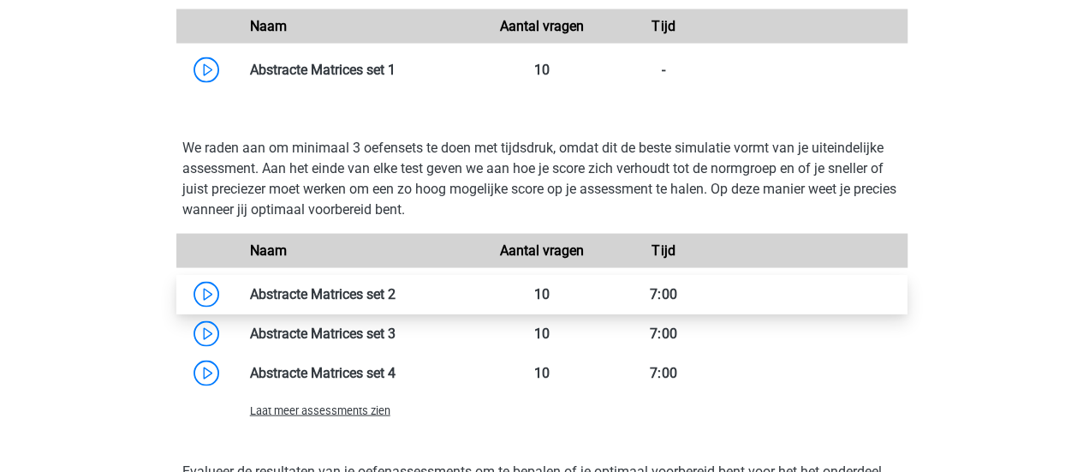
click at [396, 286] on link at bounding box center [396, 294] width 0 height 16
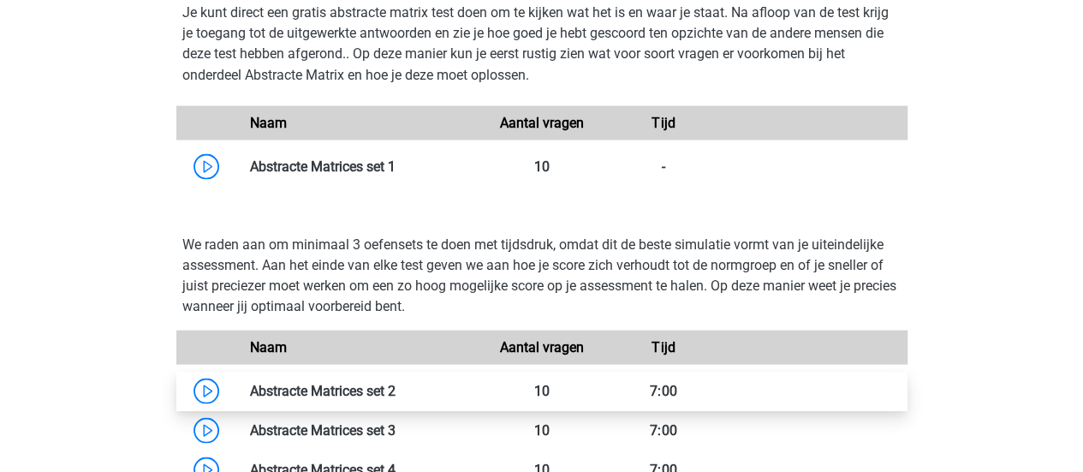
scroll to position [1549, 0]
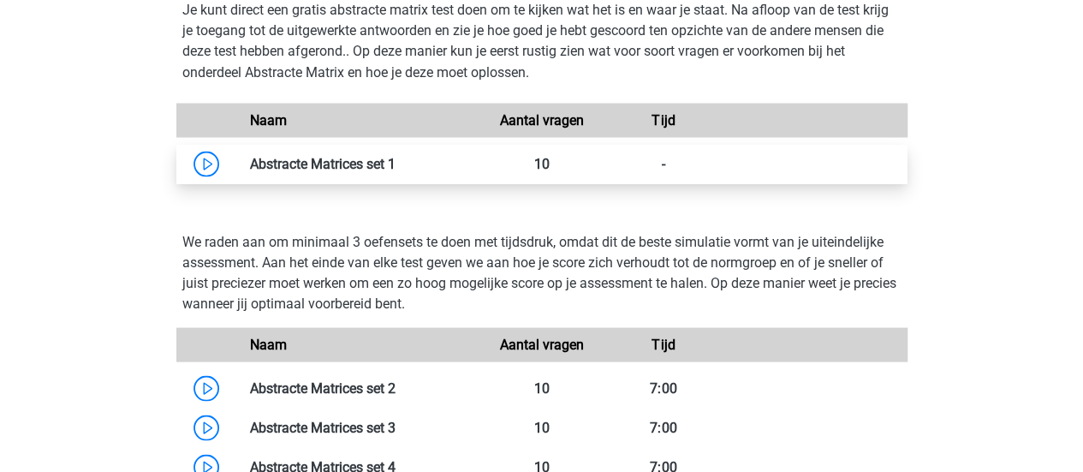
click at [396, 165] on link at bounding box center [396, 163] width 0 height 16
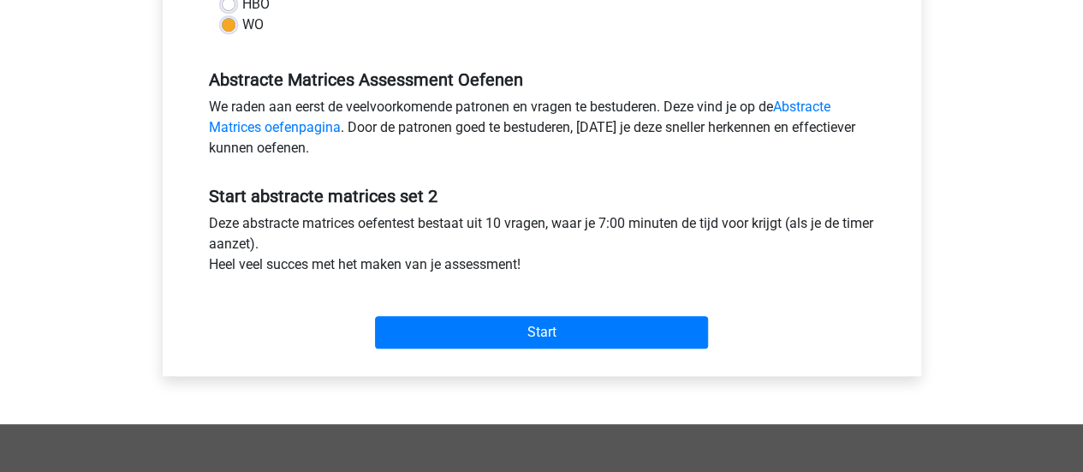
scroll to position [506, 0]
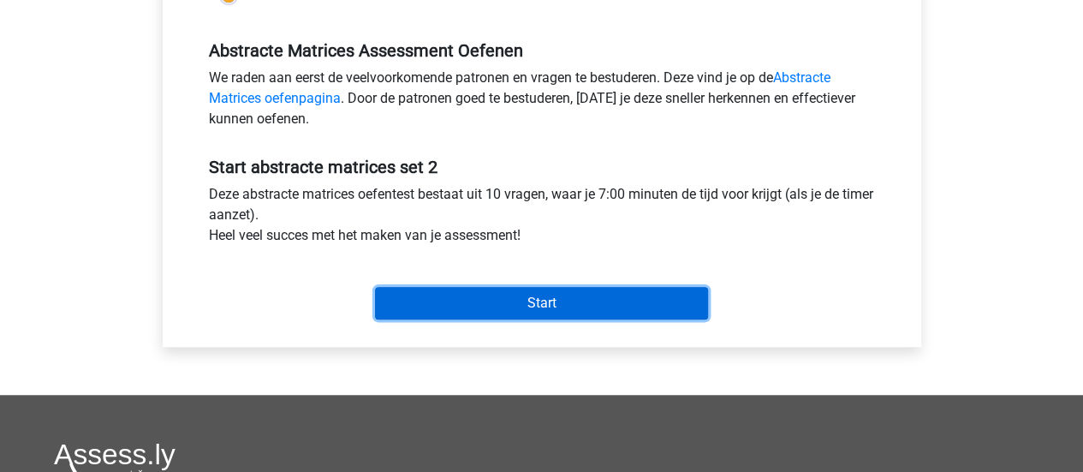
click at [433, 301] on input "Start" at bounding box center [541, 303] width 333 height 33
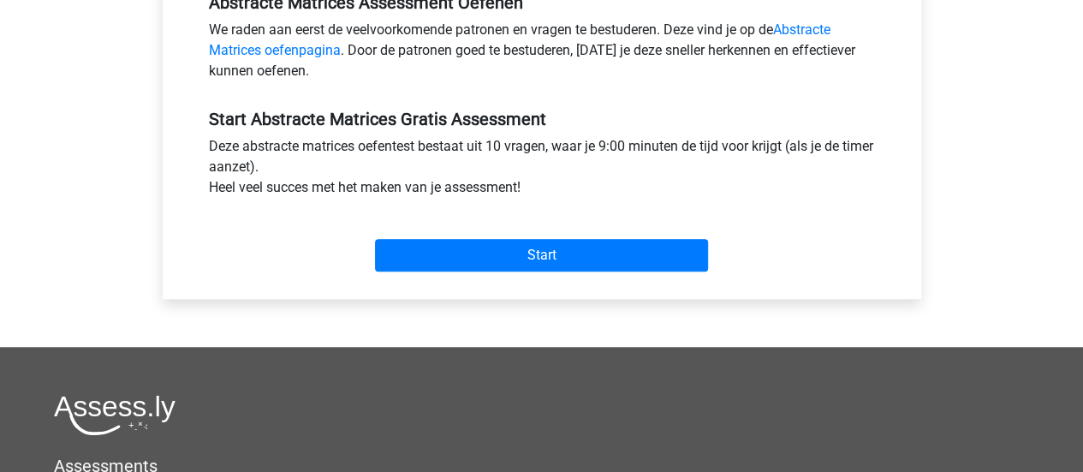
scroll to position [555, 0]
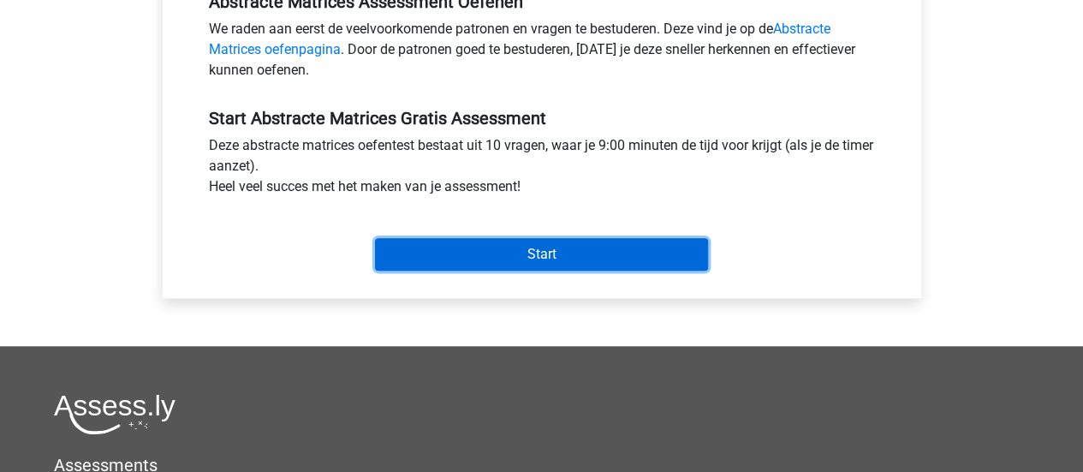
click at [536, 250] on input "Start" at bounding box center [541, 254] width 333 height 33
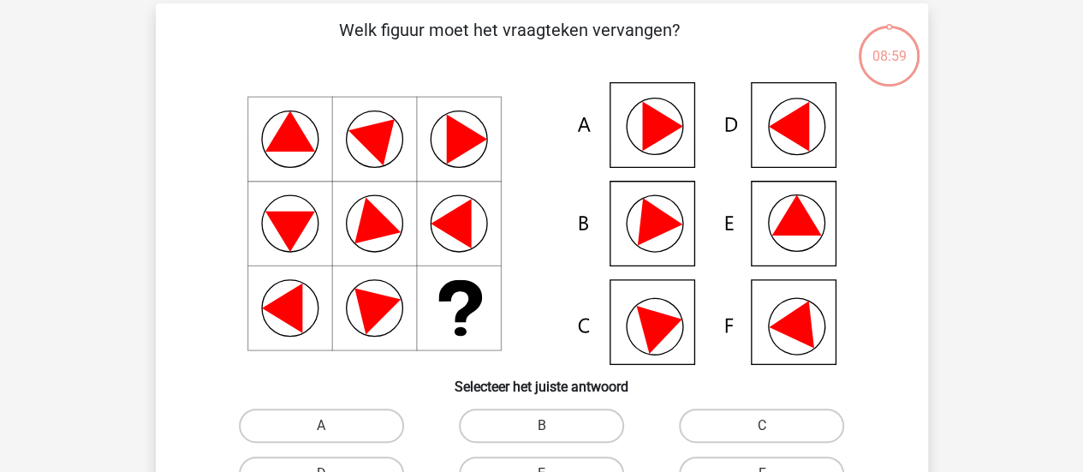
scroll to position [17, 0]
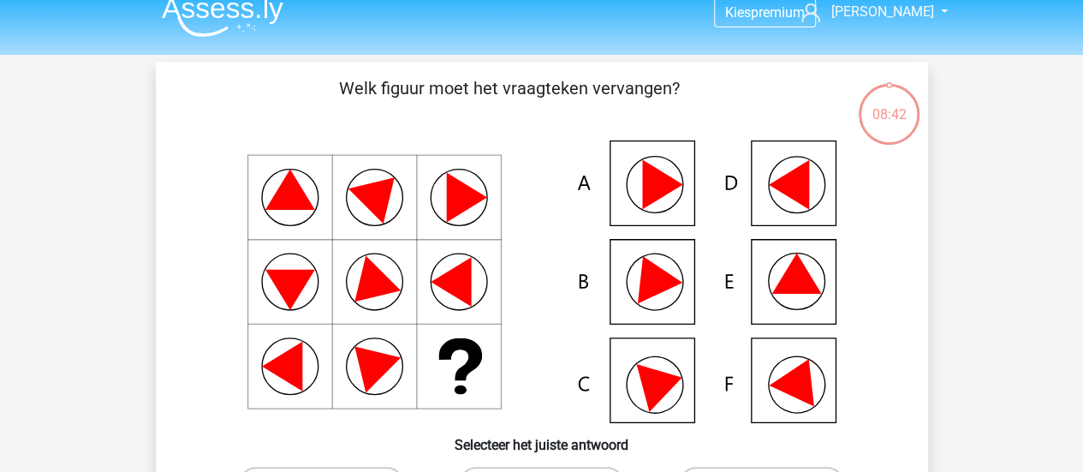
click at [807, 392] on icon at bounding box center [800, 377] width 62 height 57
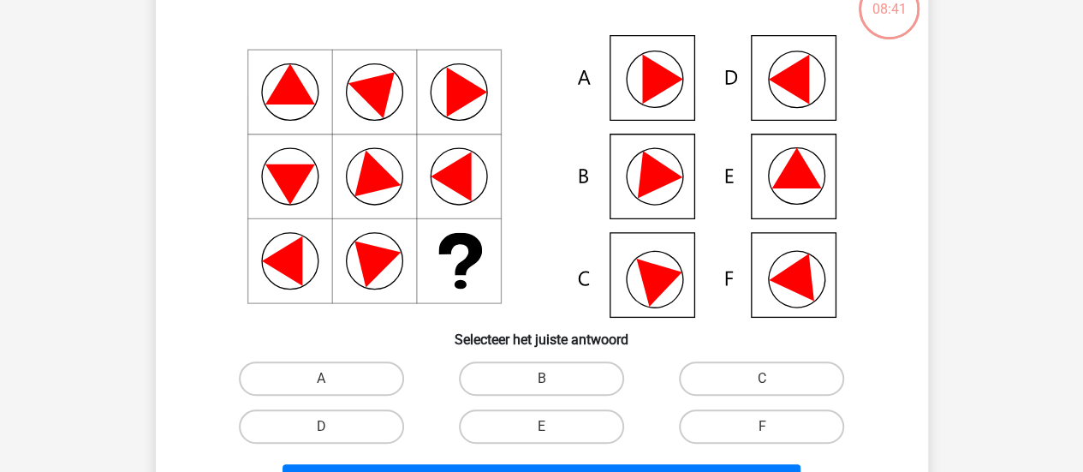
scroll to position [130, 0]
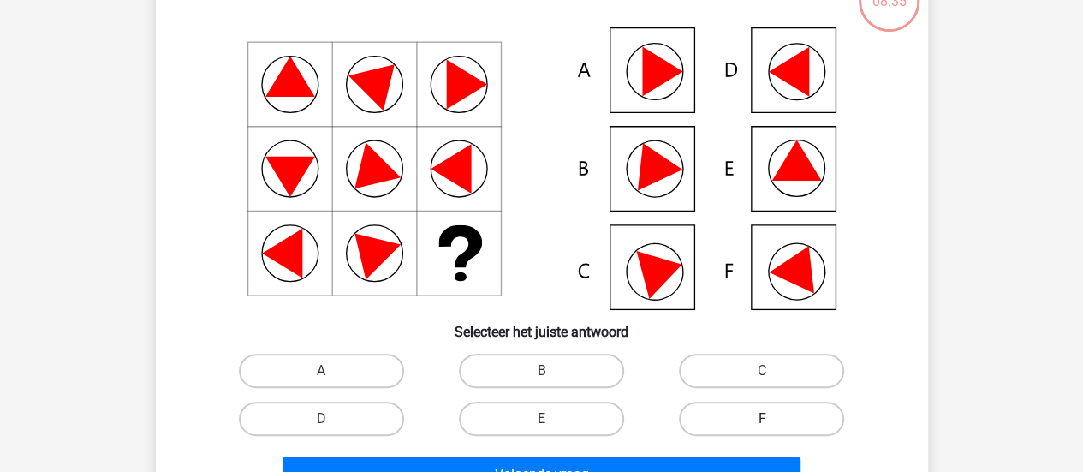
click at [767, 418] on label "F" at bounding box center [761, 419] width 165 height 34
click at [767, 419] on input "F" at bounding box center [767, 424] width 11 height 11
radio input "true"
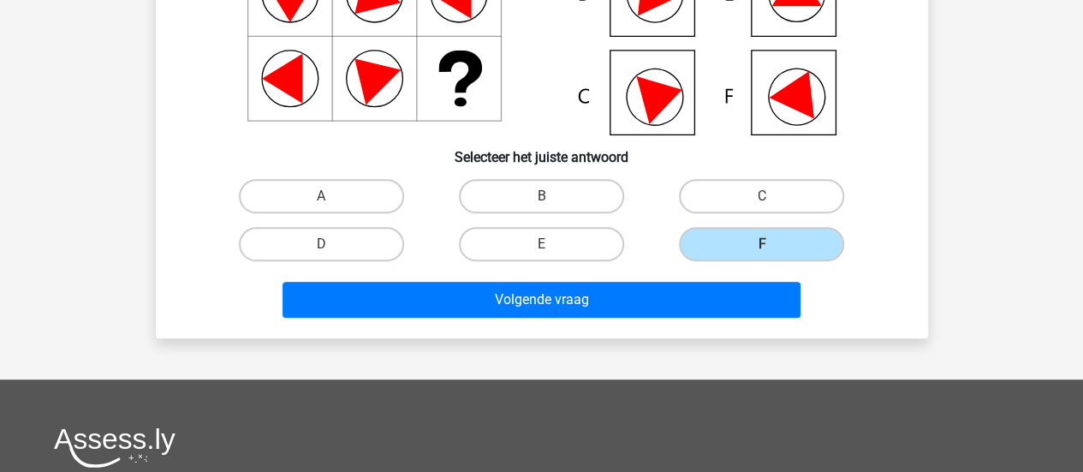
click at [761, 319] on div "Volgende vraag" at bounding box center [542, 303] width 661 height 43
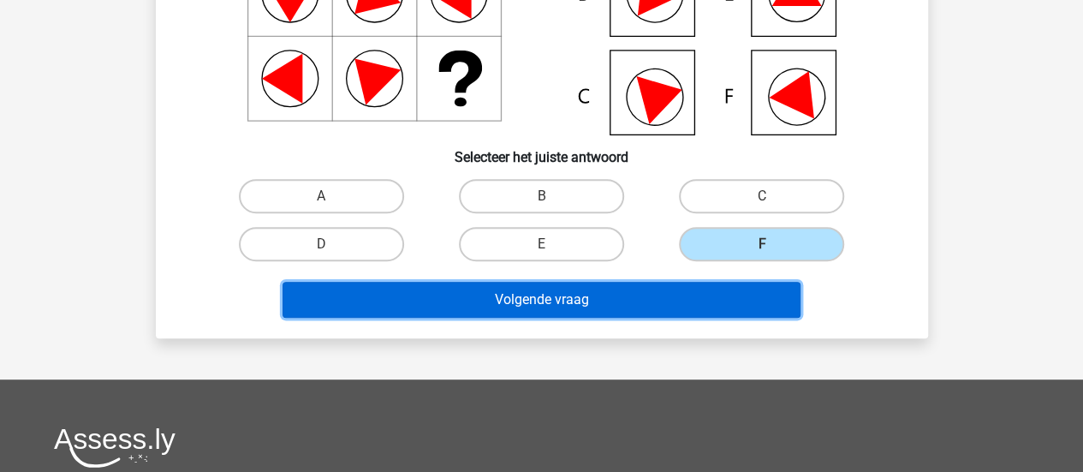
click at [731, 309] on button "Volgende vraag" at bounding box center [542, 300] width 518 height 36
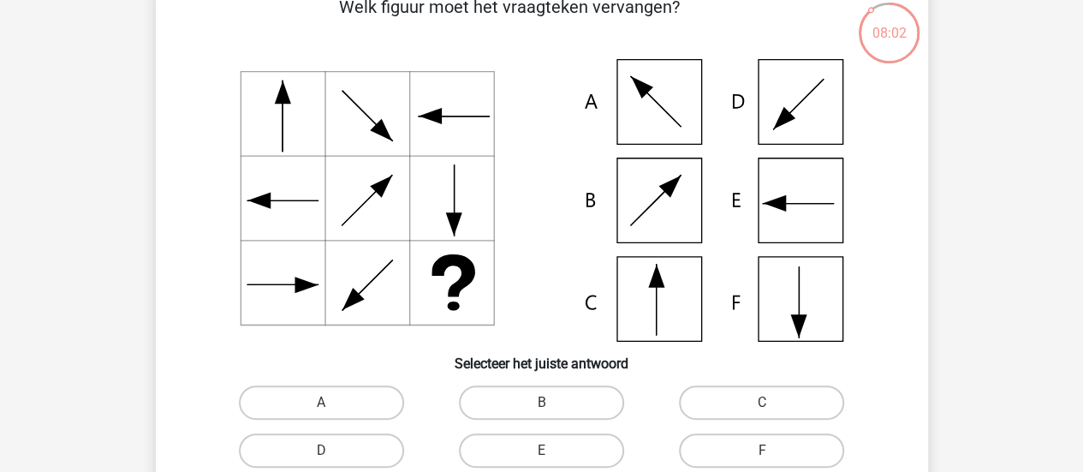
scroll to position [99, 0]
click at [725, 397] on label "C" at bounding box center [761, 402] width 165 height 34
click at [762, 402] on input "C" at bounding box center [767, 407] width 11 height 11
radio input "true"
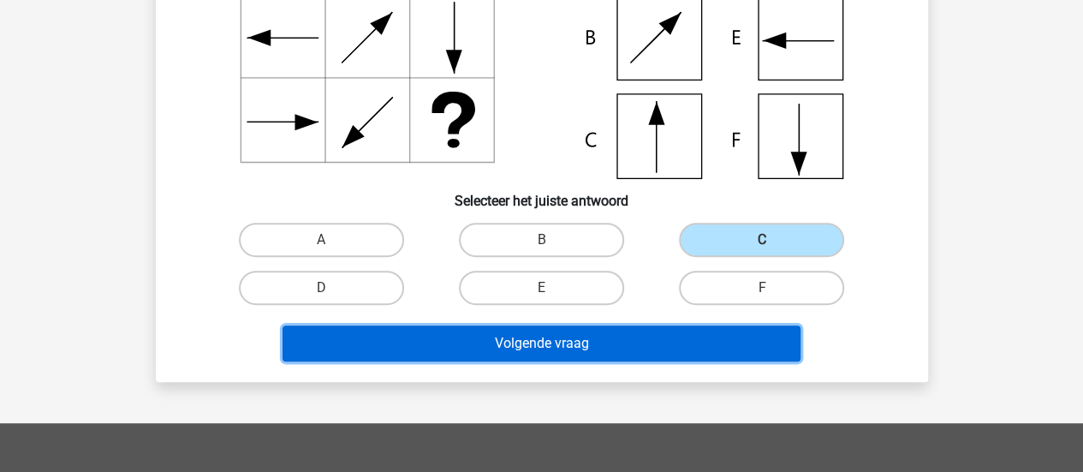
click at [617, 337] on button "Volgende vraag" at bounding box center [542, 343] width 518 height 36
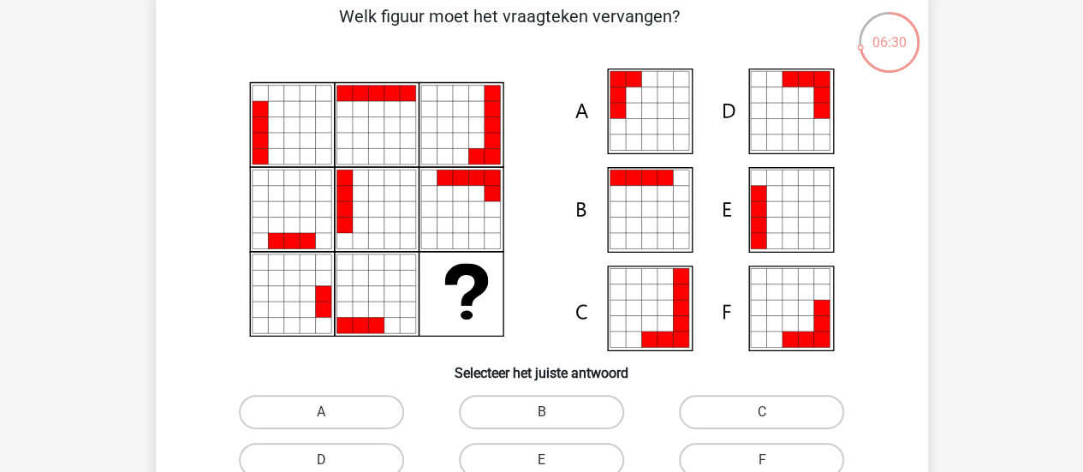
scroll to position [93, 0]
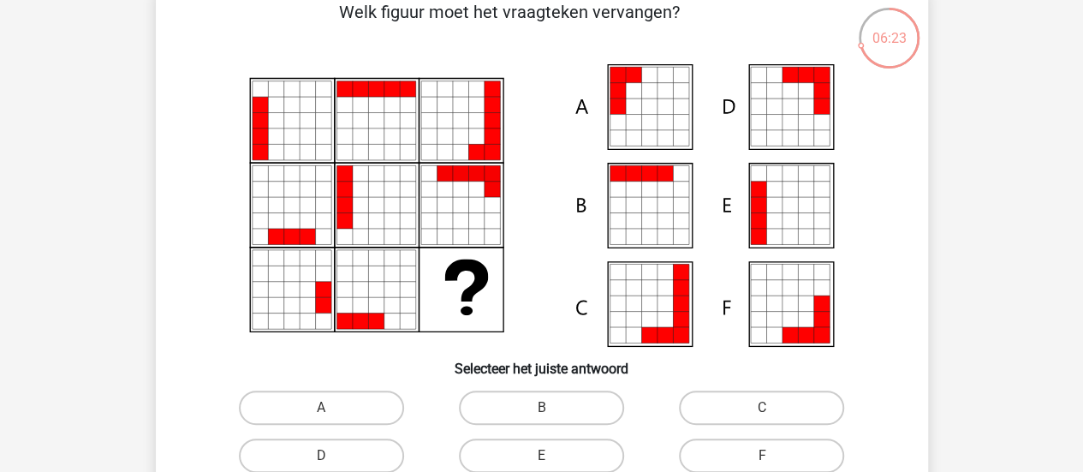
click at [331, 408] on input "A" at bounding box center [326, 413] width 11 height 11
radio input "true"
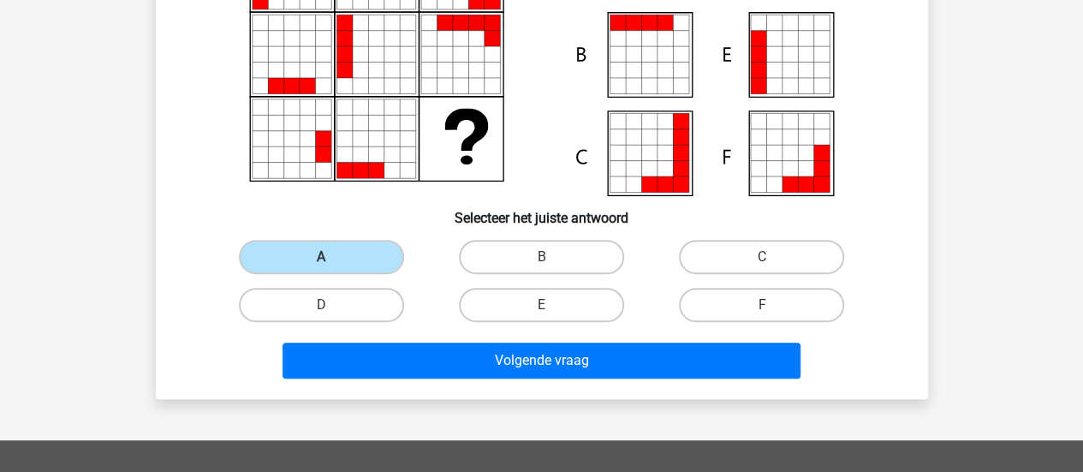
scroll to position [248, 0]
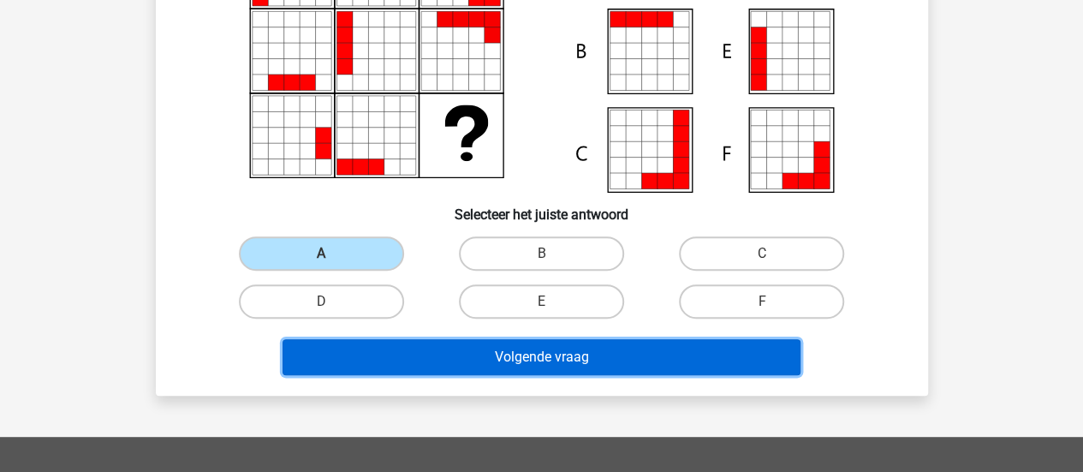
click at [576, 355] on button "Volgende vraag" at bounding box center [542, 357] width 518 height 36
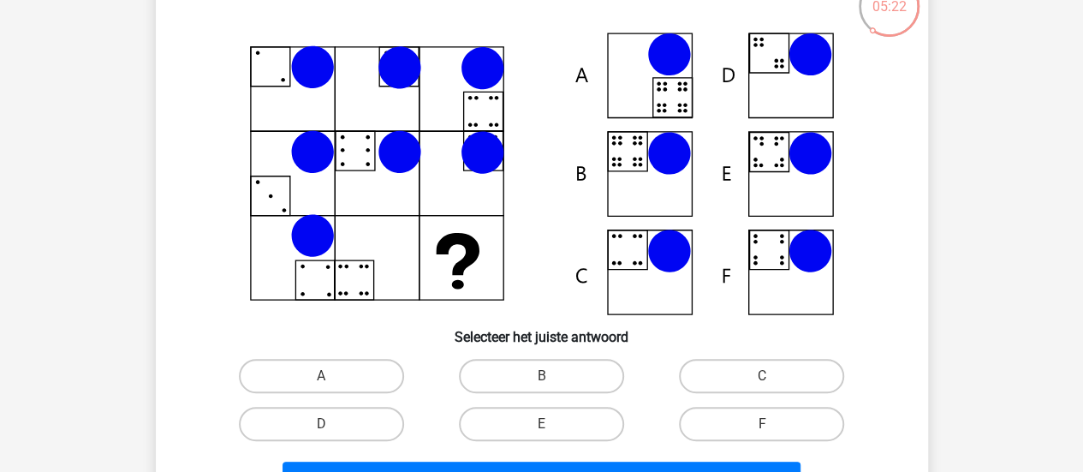
scroll to position [127, 0]
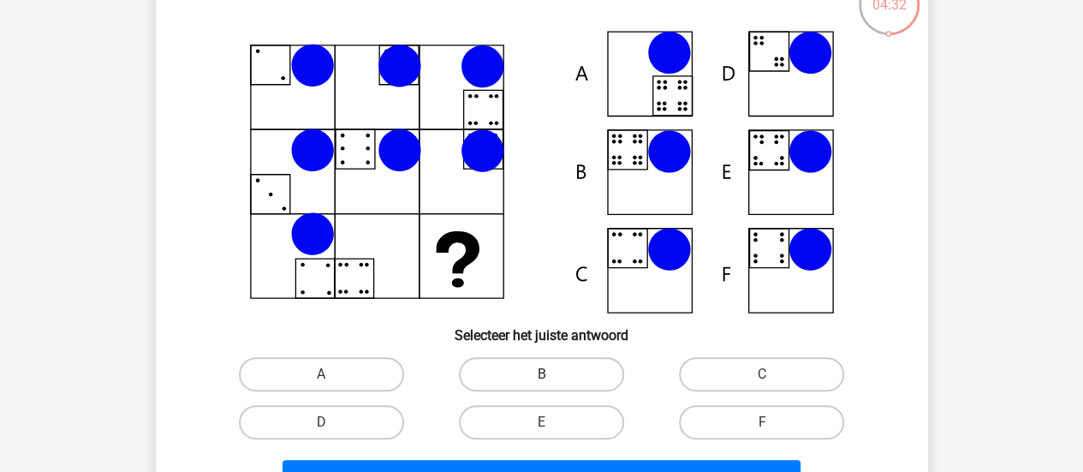
click at [538, 364] on label "B" at bounding box center [541, 374] width 165 height 34
click at [541, 374] on input "B" at bounding box center [546, 379] width 11 height 11
radio input "true"
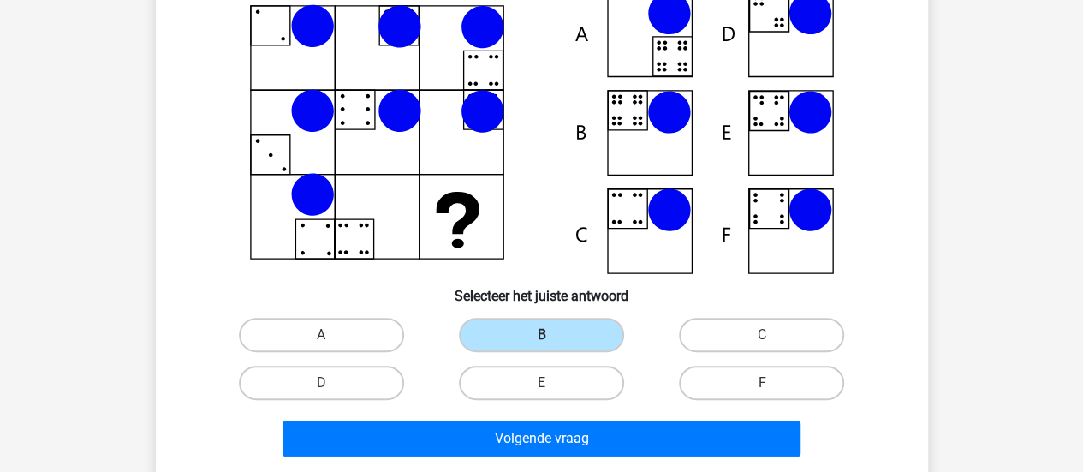
scroll to position [165, 0]
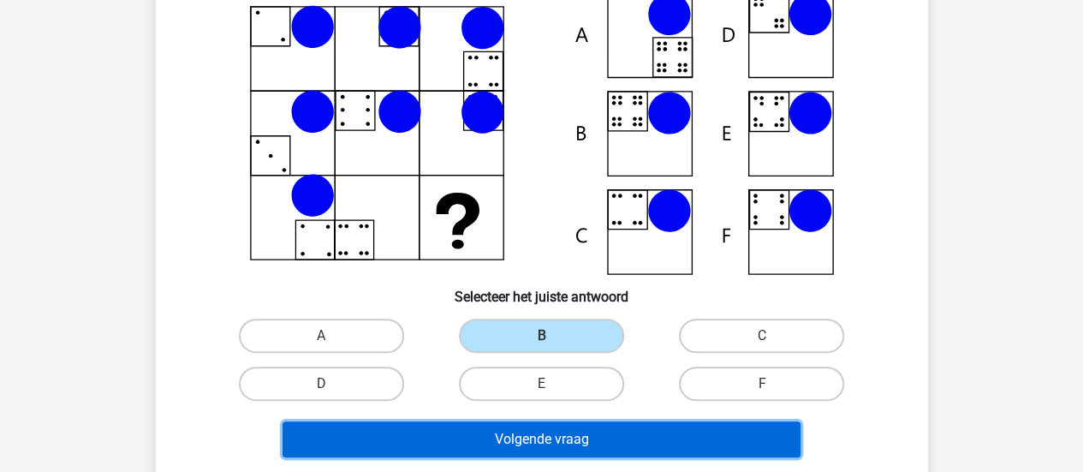
click at [538, 426] on button "Volgende vraag" at bounding box center [542, 439] width 518 height 36
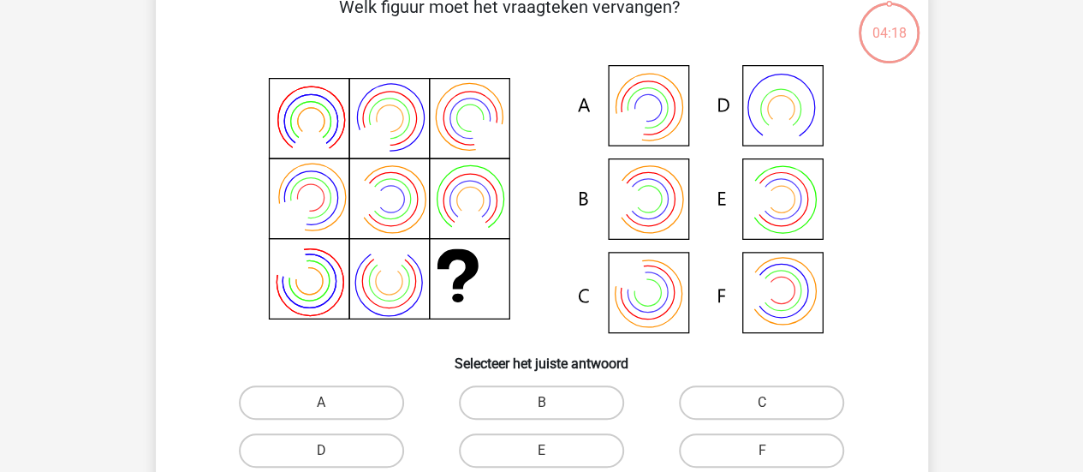
scroll to position [72, 0]
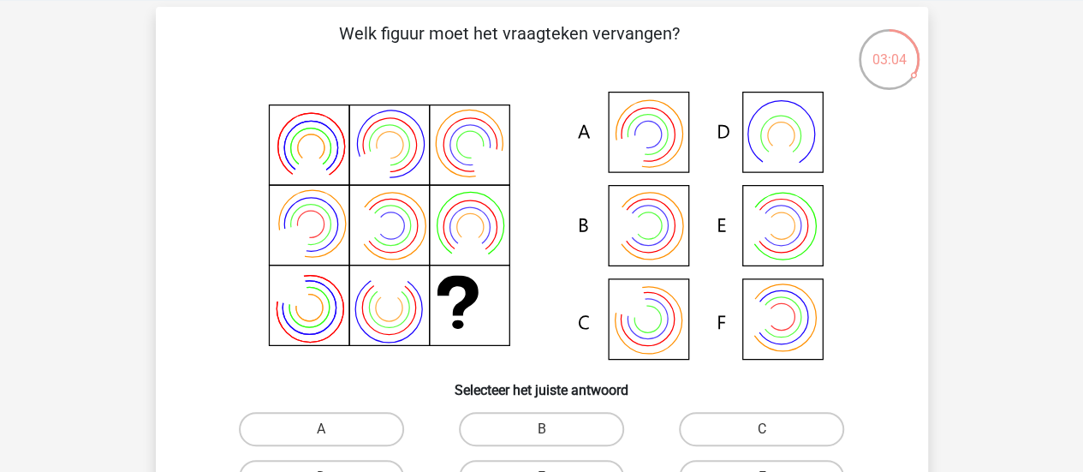
click at [624, 293] on icon at bounding box center [542, 227] width 690 height 283
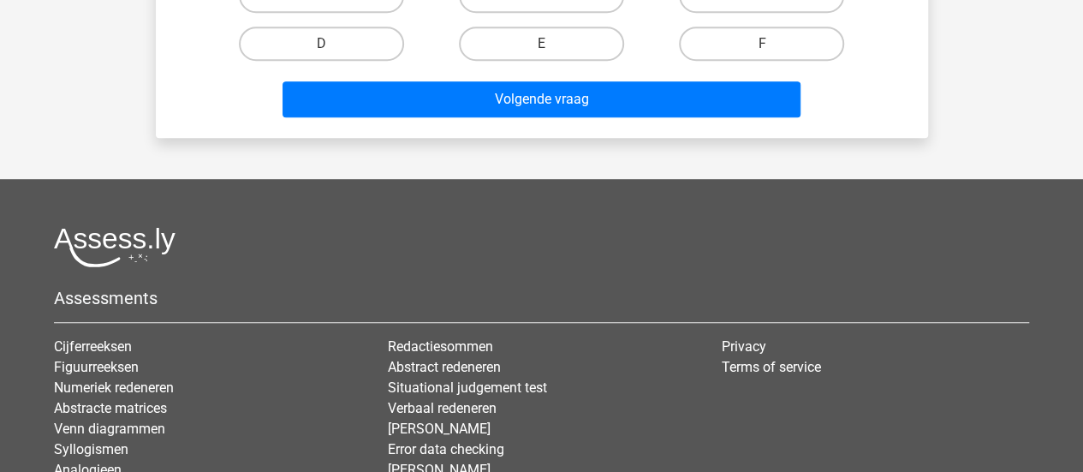
drag, startPoint x: 646, startPoint y: 229, endPoint x: 591, endPoint y: 192, distance: 66.0
click at [591, 192] on div "Kies premium ronald r.vandebrug@gmail.com" at bounding box center [541, 63] width 1083 height 1137
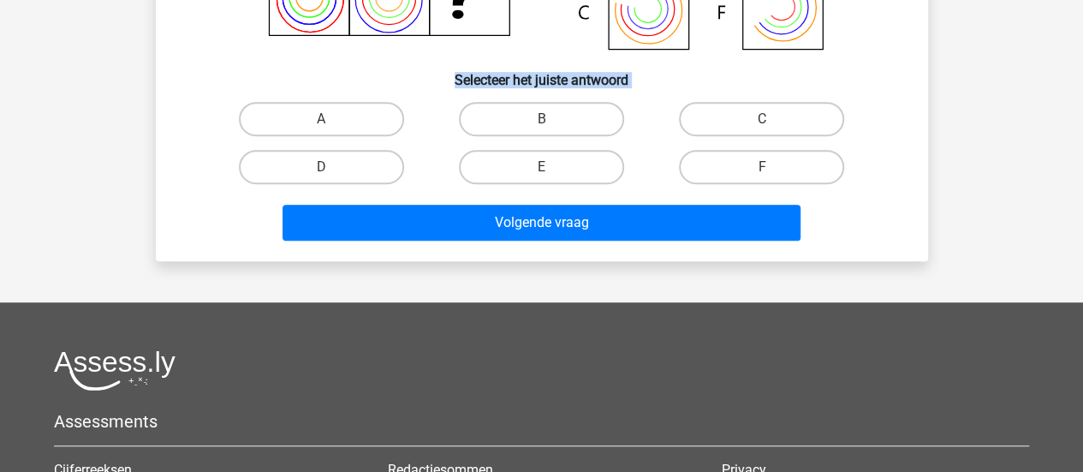
scroll to position [381, 0]
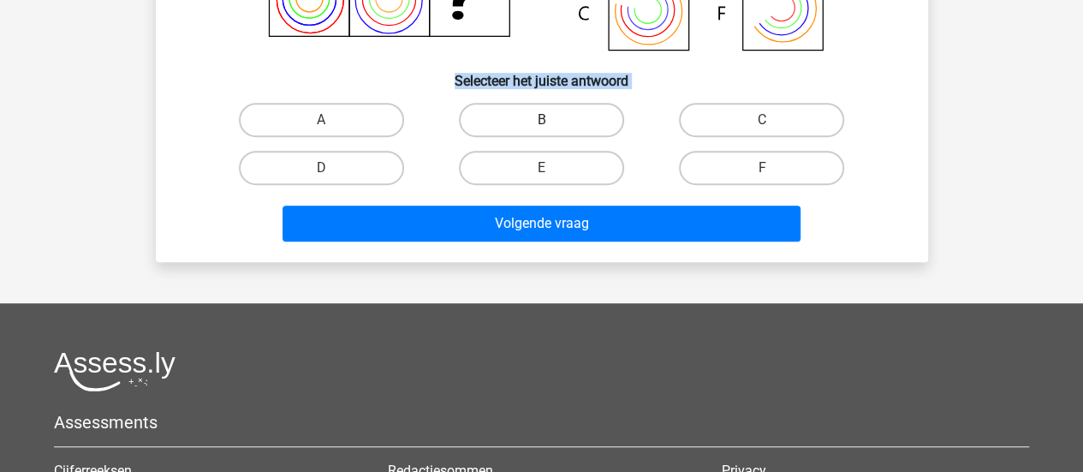
click at [577, 112] on label "B" at bounding box center [541, 120] width 165 height 34
click at [552, 120] on input "B" at bounding box center [546, 125] width 11 height 11
radio input "true"
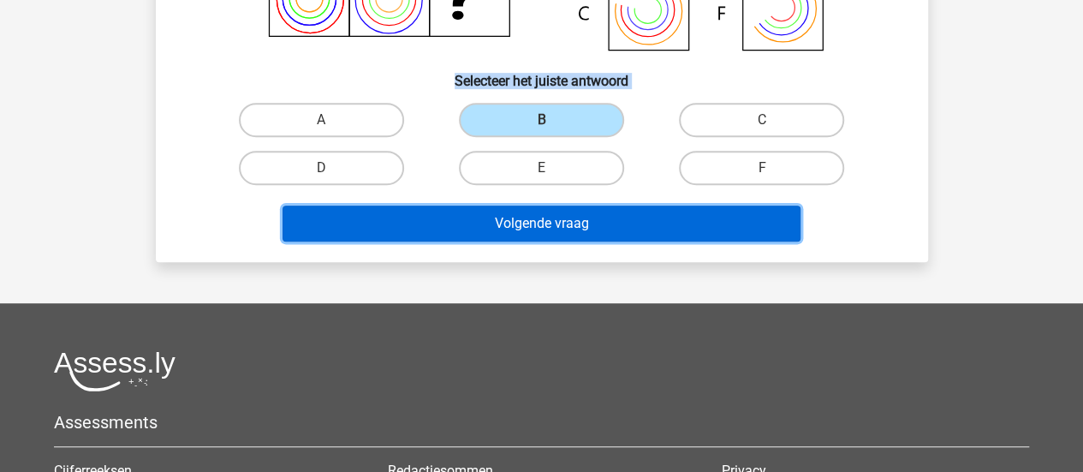
click at [575, 225] on button "Volgende vraag" at bounding box center [542, 224] width 518 height 36
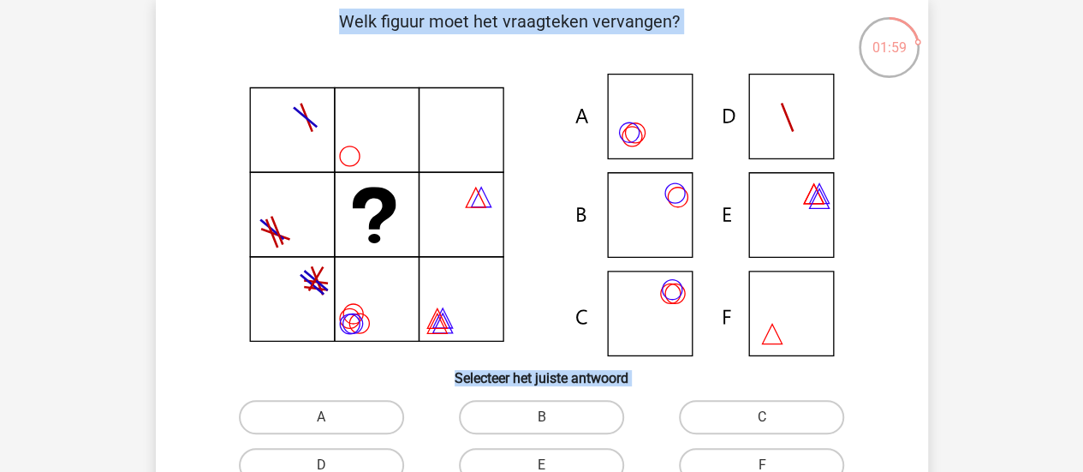
scroll to position [83, 0]
click at [798, 417] on label "C" at bounding box center [761, 418] width 165 height 34
click at [773, 418] on input "C" at bounding box center [767, 423] width 11 height 11
radio input "true"
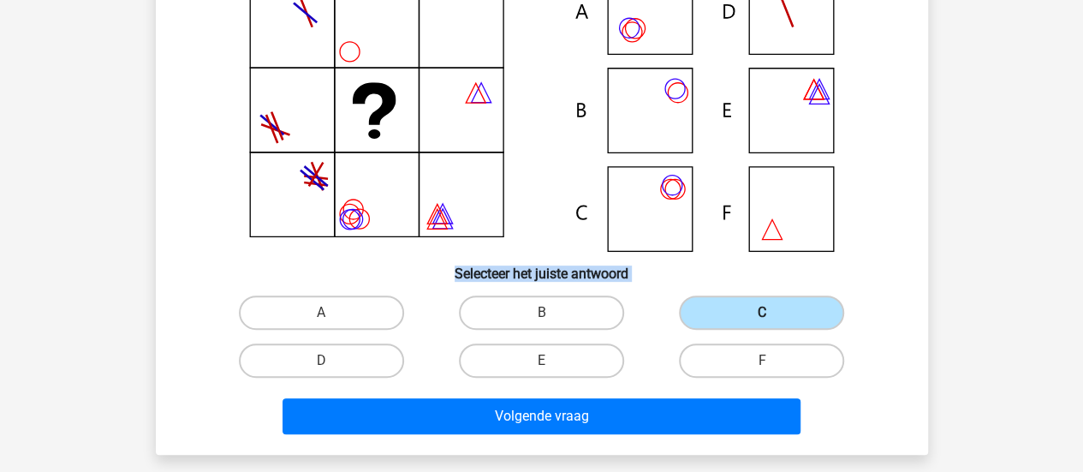
scroll to position [199, 0]
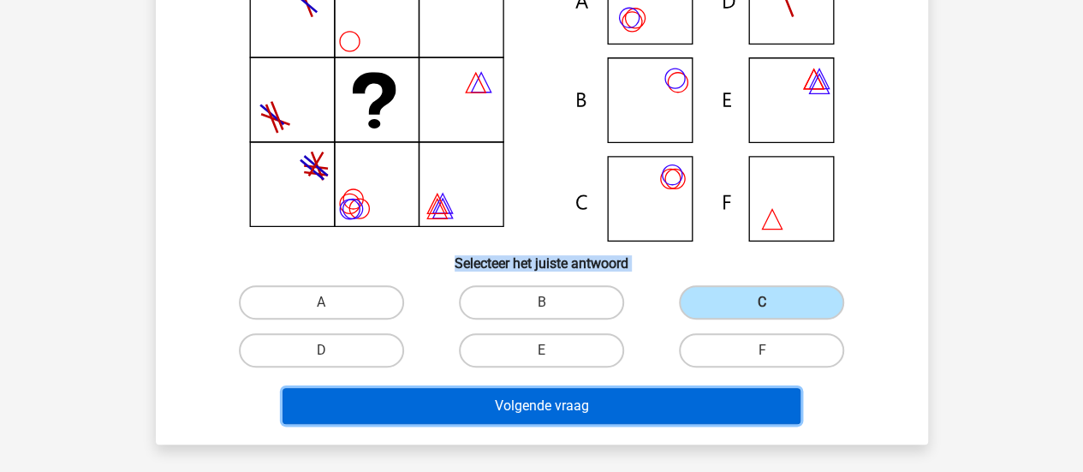
click at [574, 412] on button "Volgende vraag" at bounding box center [542, 406] width 518 height 36
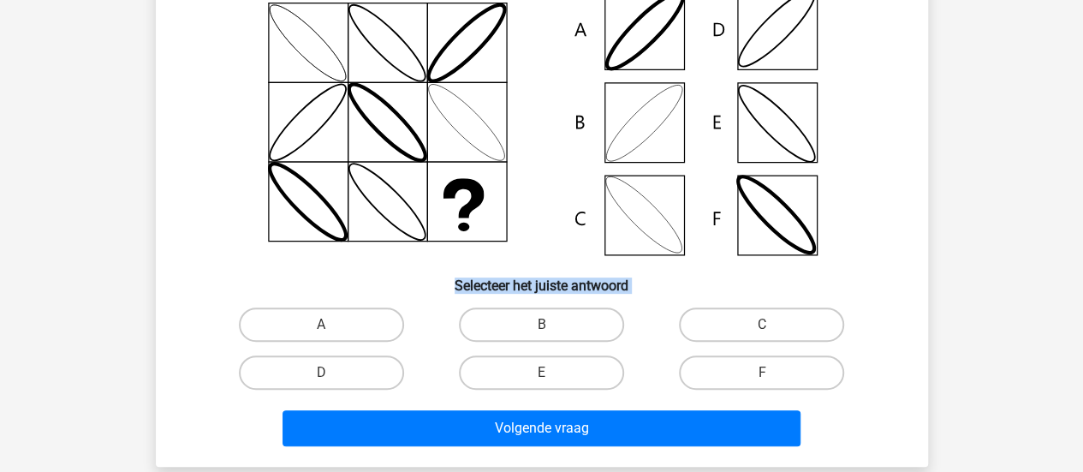
scroll to position [174, 0]
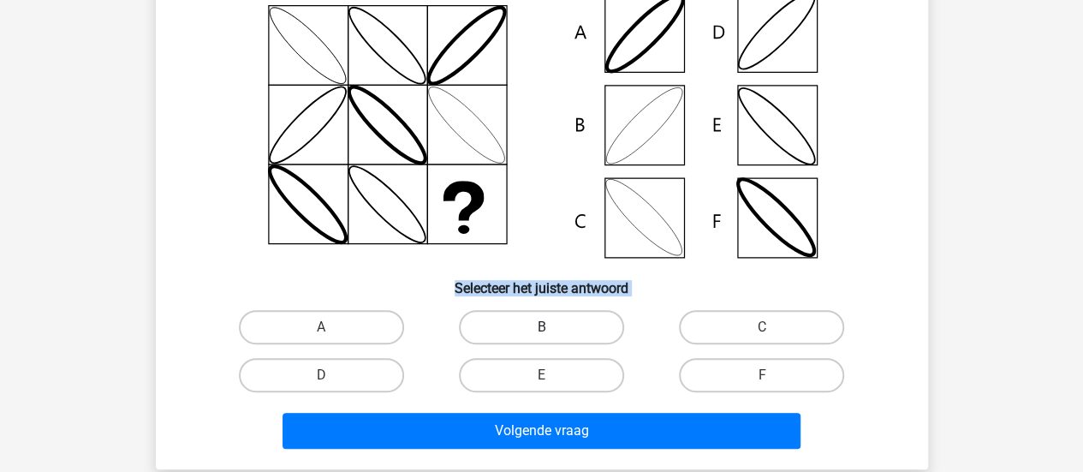
click at [526, 312] on label "B" at bounding box center [541, 327] width 165 height 34
click at [541, 327] on input "B" at bounding box center [546, 332] width 11 height 11
radio input "true"
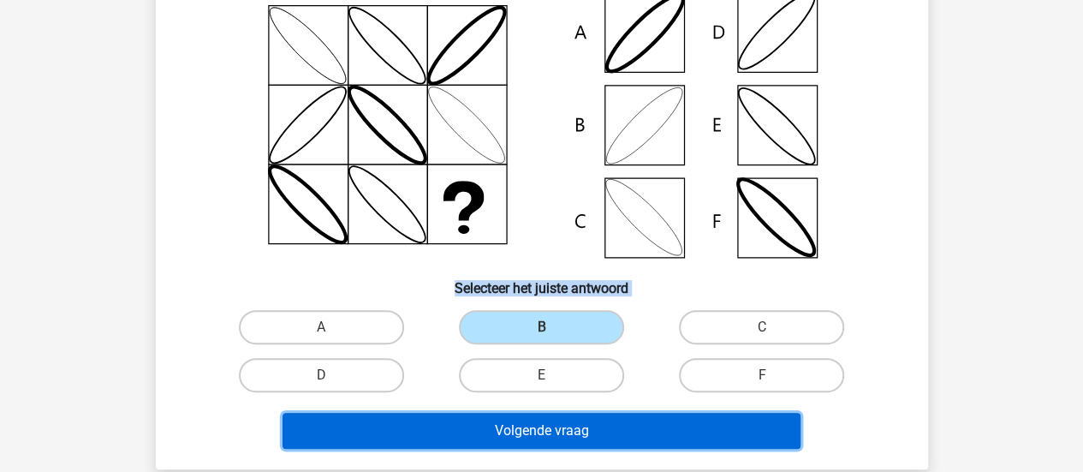
click at [524, 434] on button "Volgende vraag" at bounding box center [542, 431] width 518 height 36
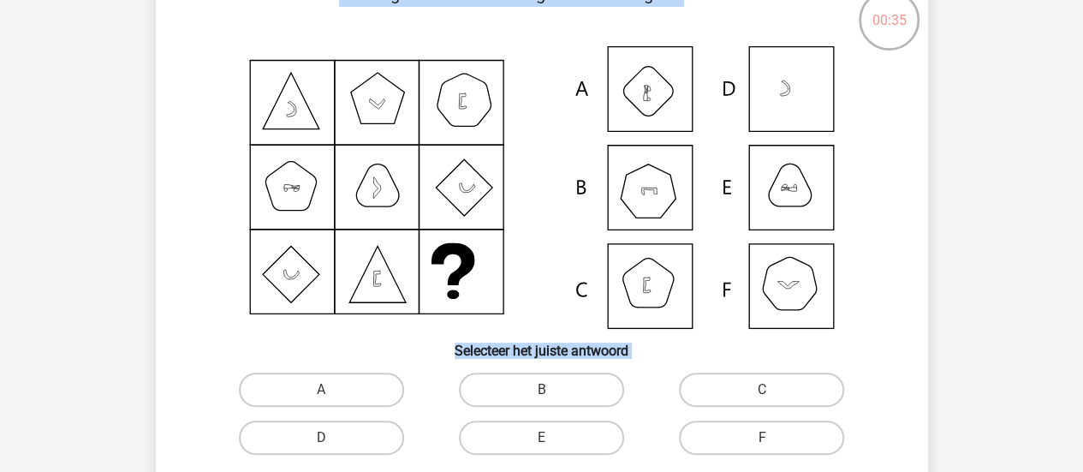
scroll to position [122, 0]
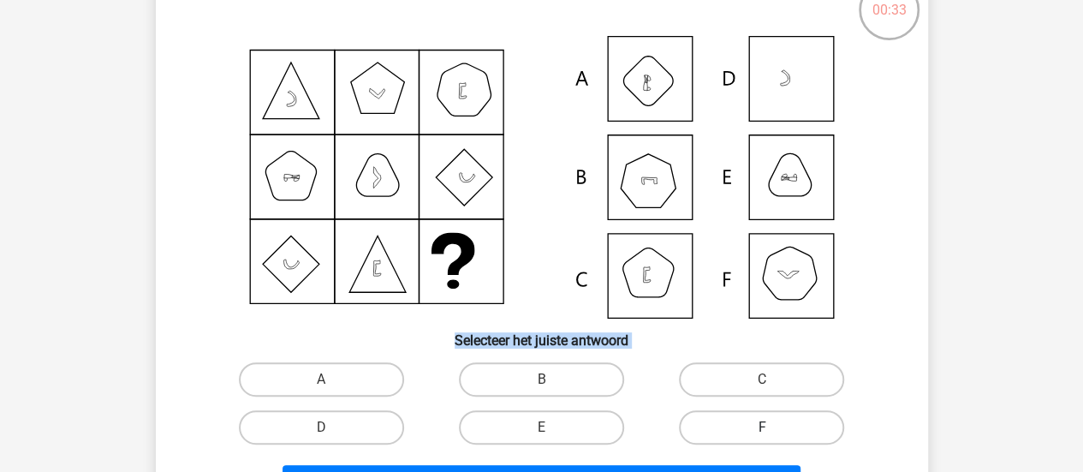
click at [745, 421] on label "F" at bounding box center [761, 427] width 165 height 34
click at [762, 427] on input "F" at bounding box center [767, 432] width 11 height 11
radio input "true"
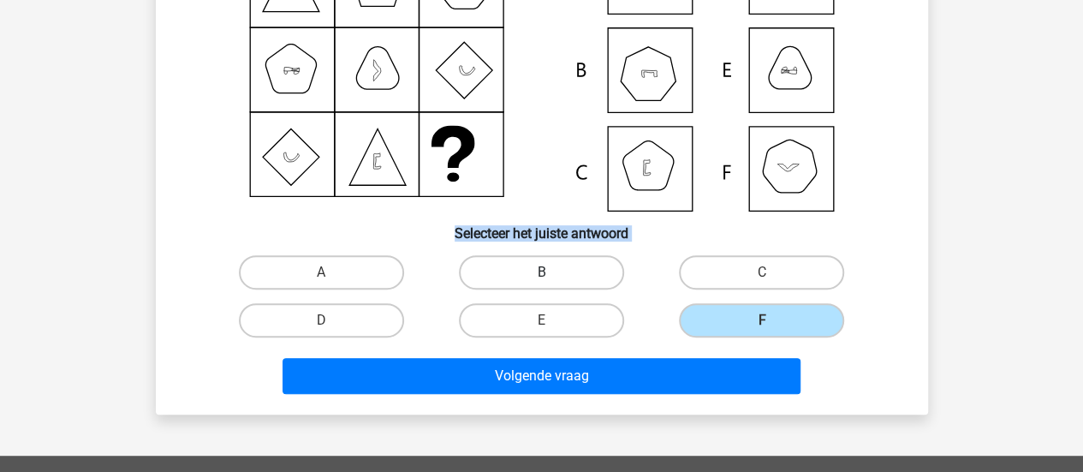
scroll to position [230, 0]
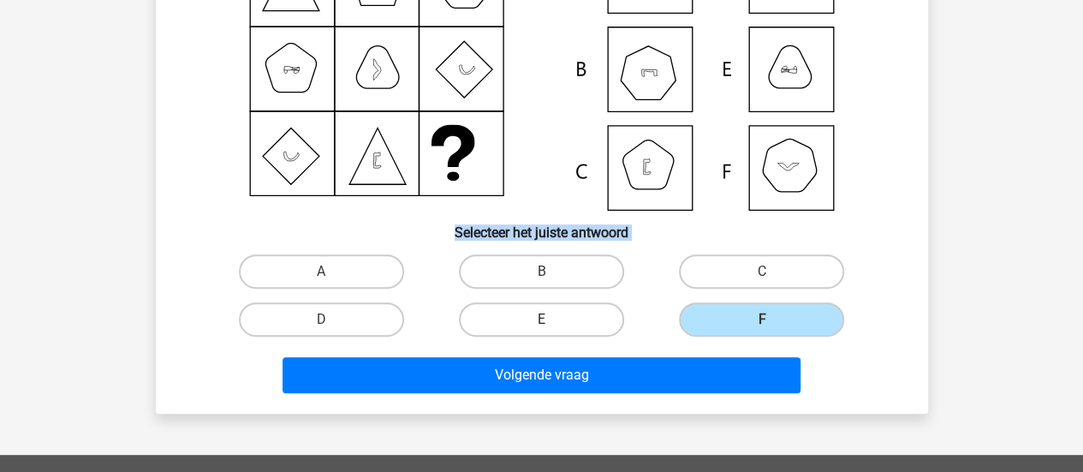
click at [579, 316] on label "E" at bounding box center [541, 319] width 165 height 34
click at [552, 319] on input "E" at bounding box center [546, 324] width 11 height 11
radio input "true"
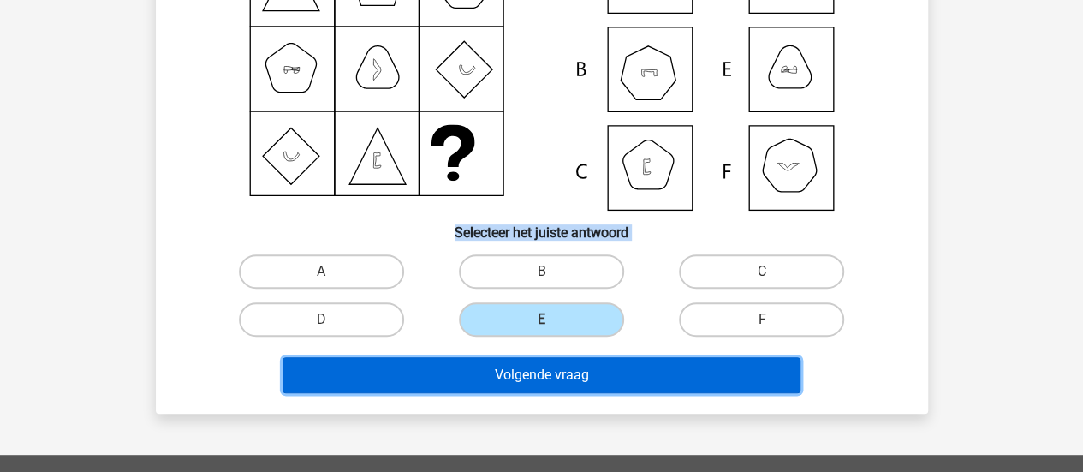
click at [560, 364] on button "Volgende vraag" at bounding box center [542, 375] width 518 height 36
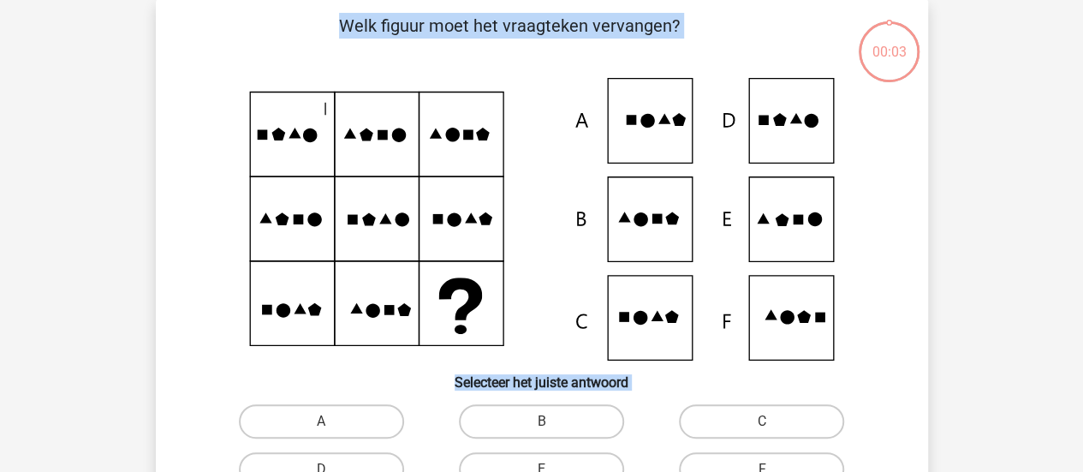
scroll to position [79, 0]
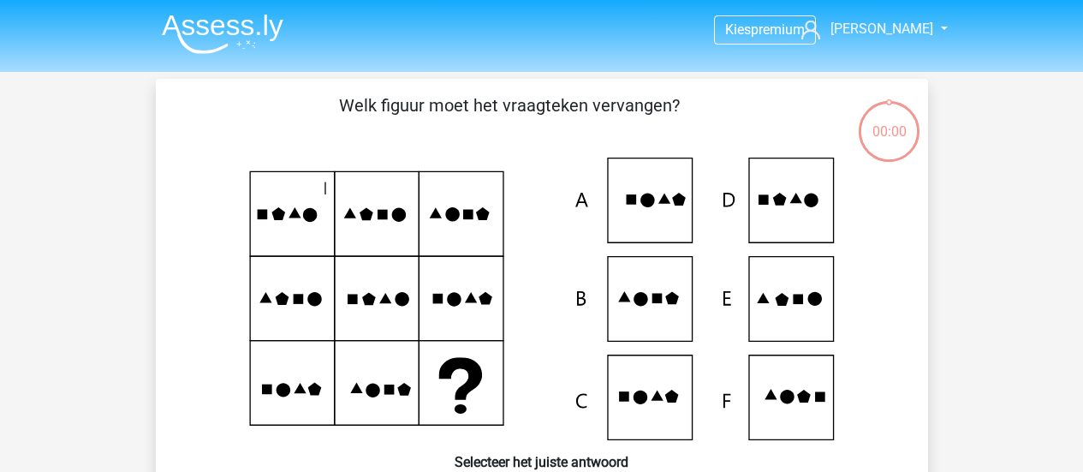
scroll to position [79, 0]
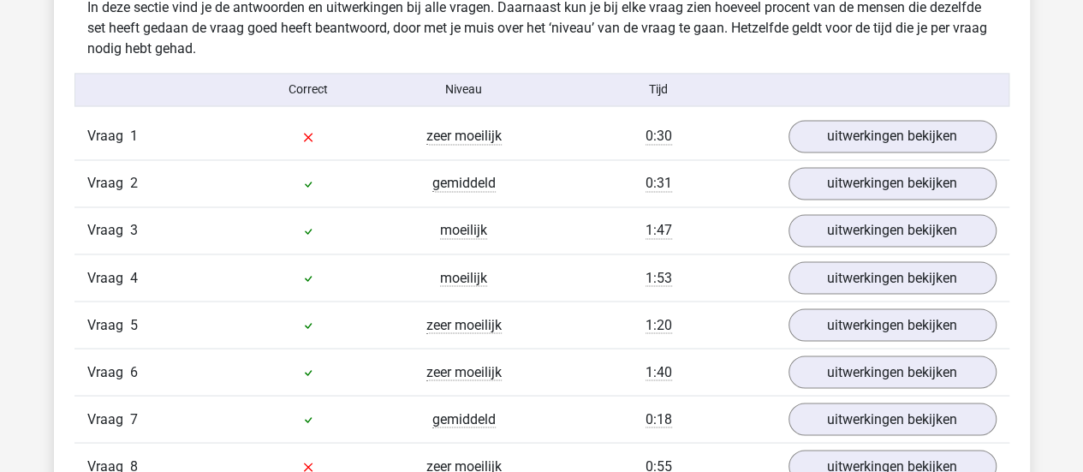
scroll to position [1366, 0]
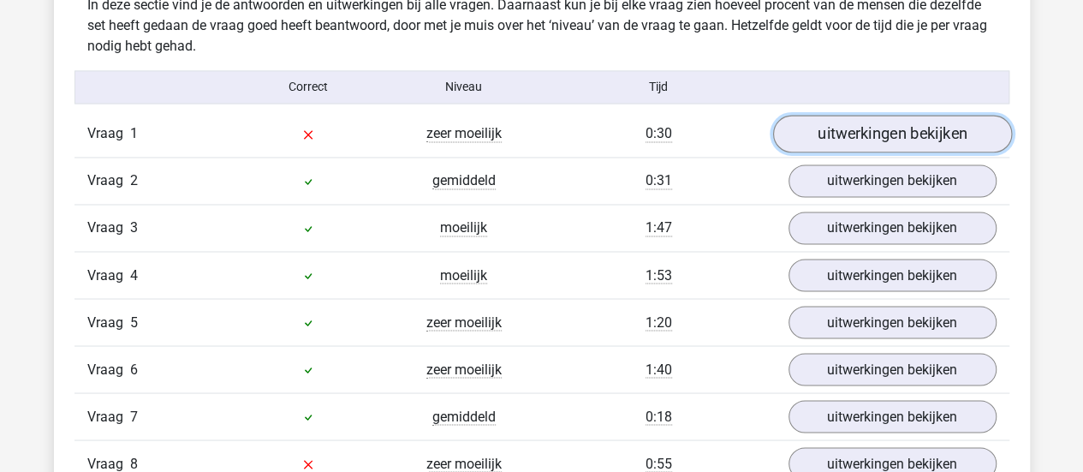
click at [811, 140] on link "uitwerkingen bekijken" at bounding box center [892, 134] width 239 height 38
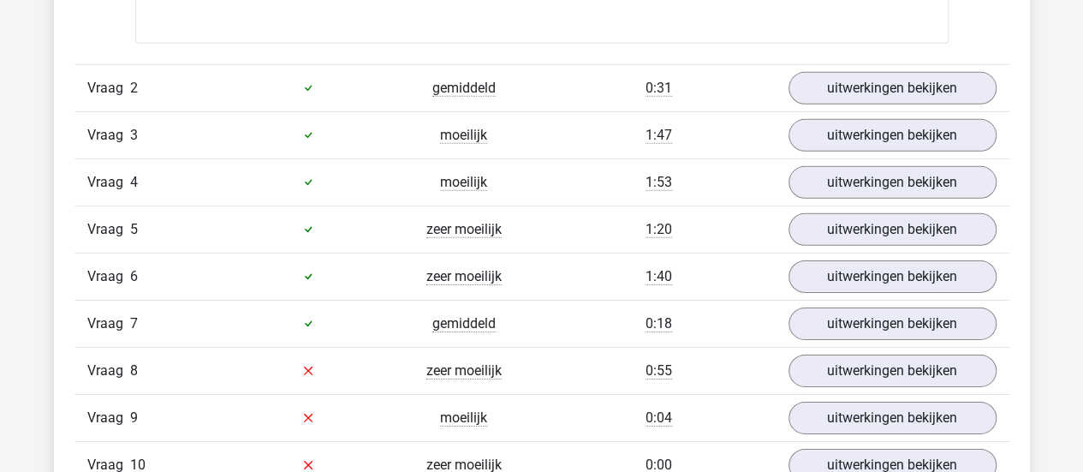
scroll to position [2604, 0]
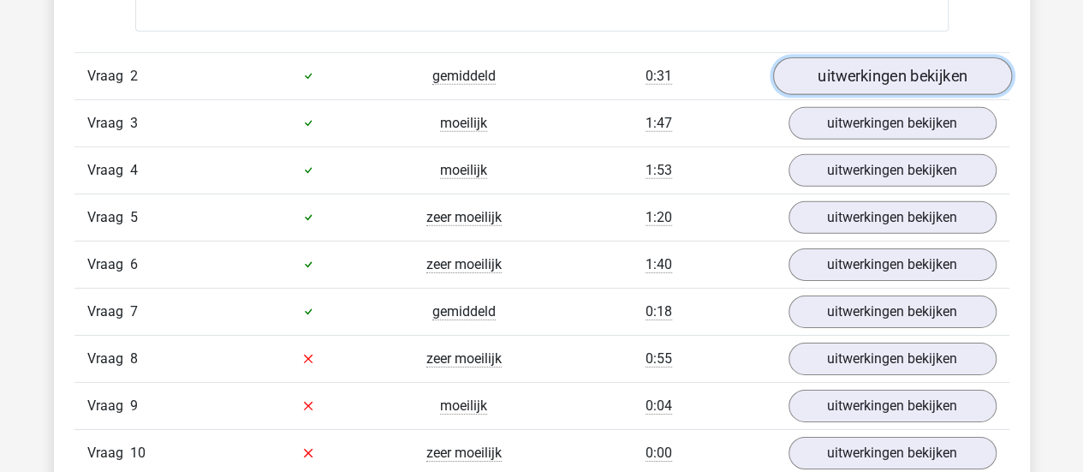
click at [879, 74] on link "uitwerkingen bekijken" at bounding box center [892, 76] width 239 height 38
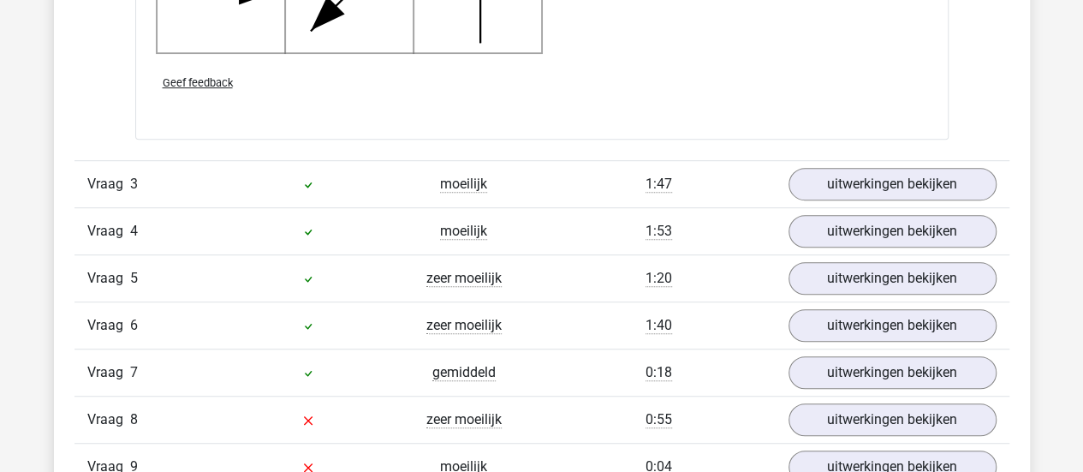
scroll to position [3634, 0]
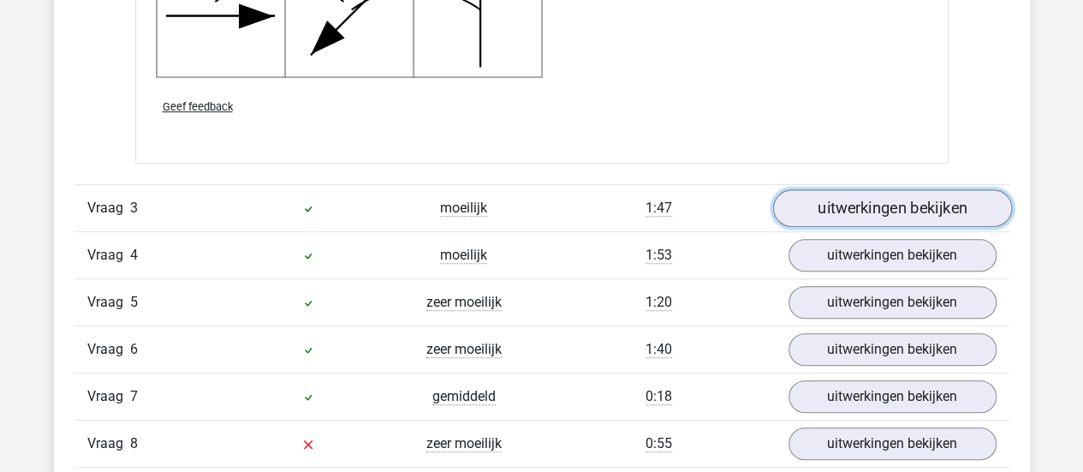
click at [877, 203] on link "uitwerkingen bekijken" at bounding box center [892, 208] width 239 height 38
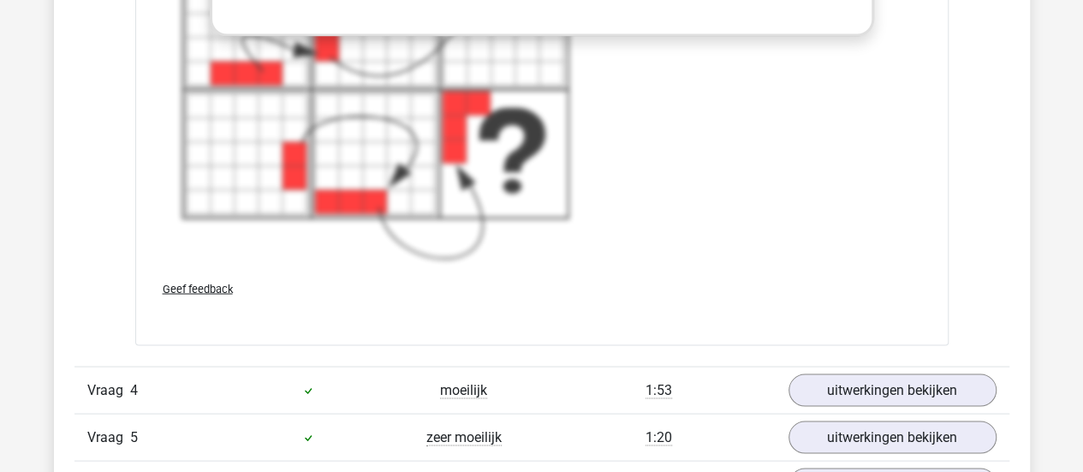
scroll to position [4811, 0]
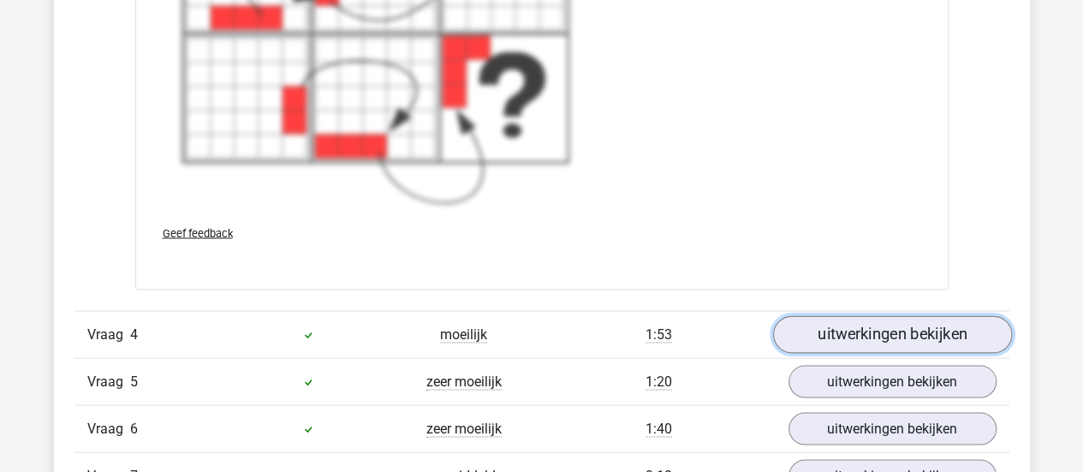
click at [846, 320] on link "uitwerkingen bekijken" at bounding box center [892, 334] width 239 height 38
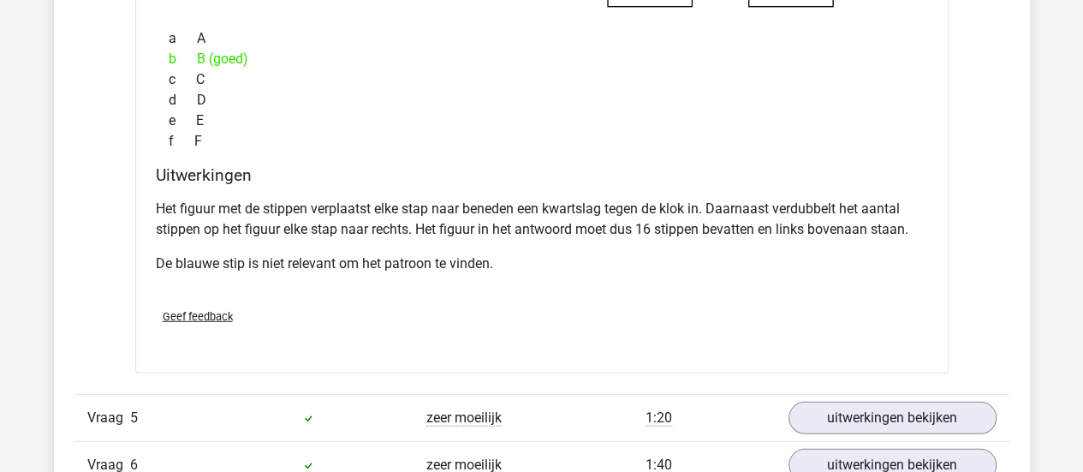
scroll to position [5632, 0]
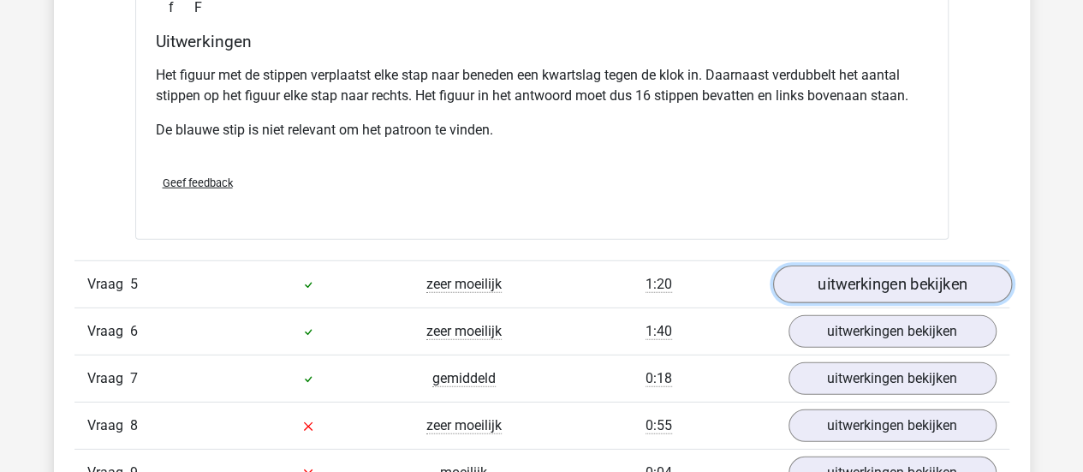
click at [825, 266] on link "uitwerkingen bekijken" at bounding box center [892, 285] width 239 height 38
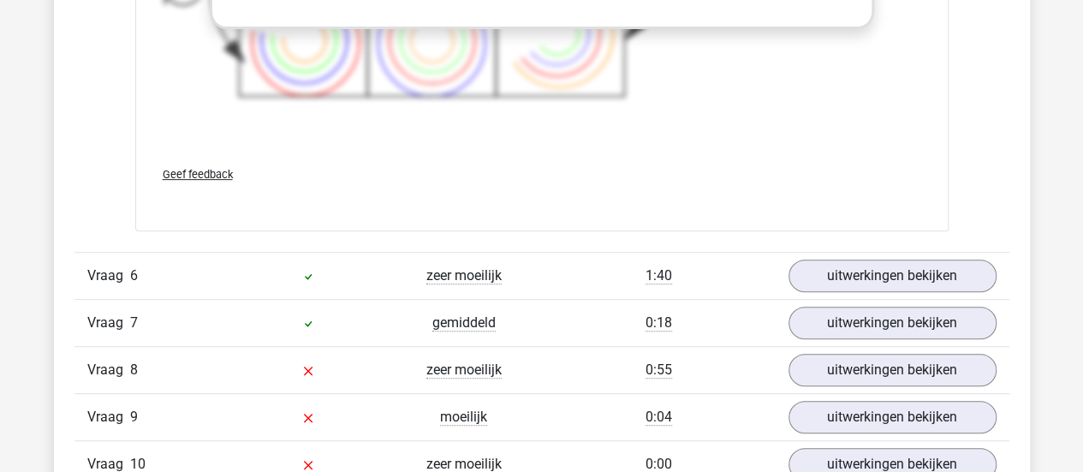
scroll to position [6836, 0]
click at [822, 263] on link "uitwerkingen bekijken" at bounding box center [893, 276] width 208 height 33
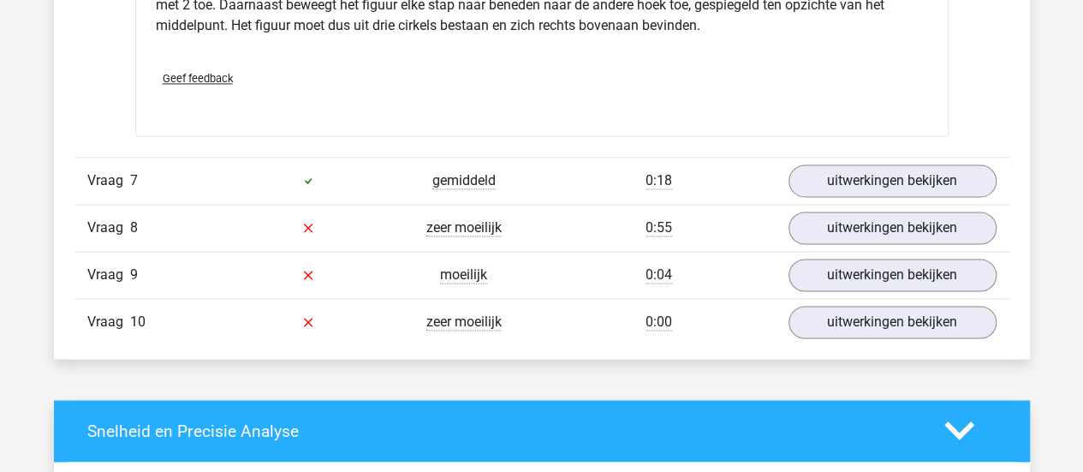
scroll to position [7690, 0]
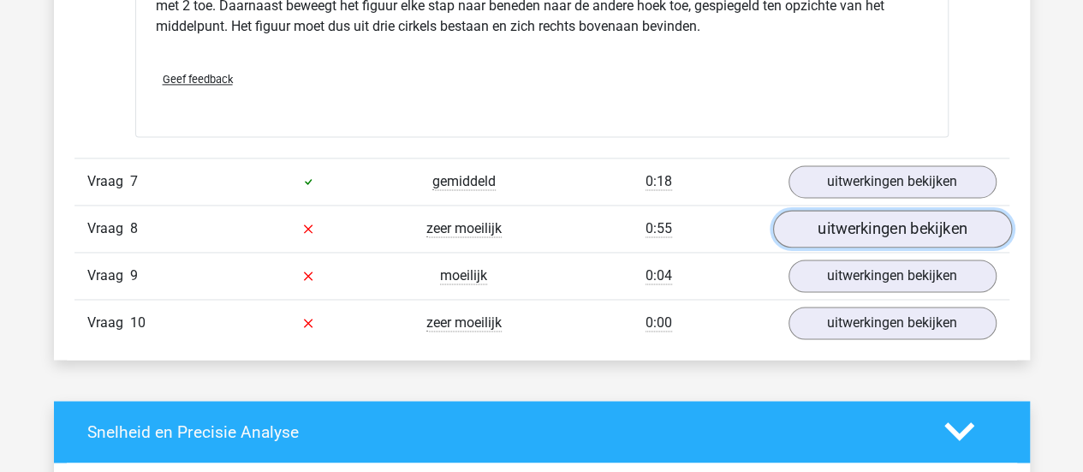
click at [864, 215] on link "uitwerkingen bekijken" at bounding box center [892, 229] width 239 height 38
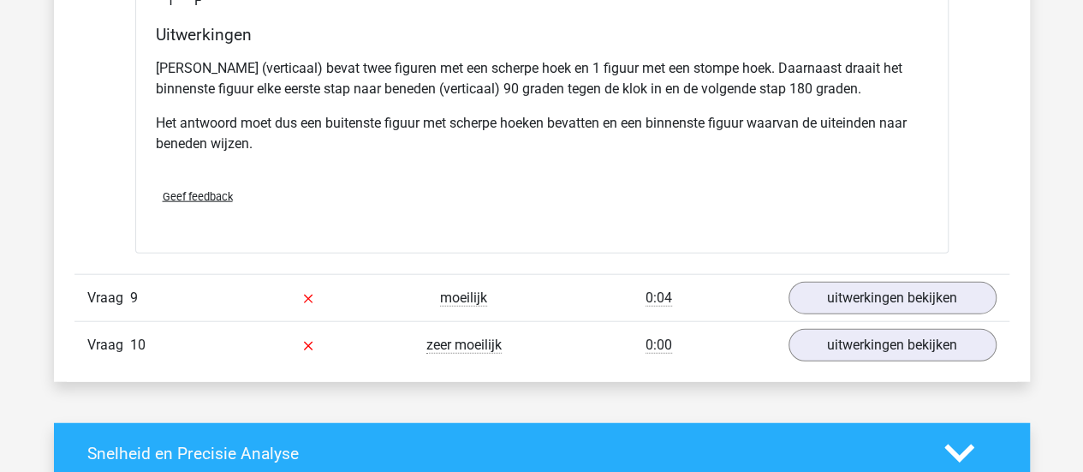
scroll to position [8412, 0]
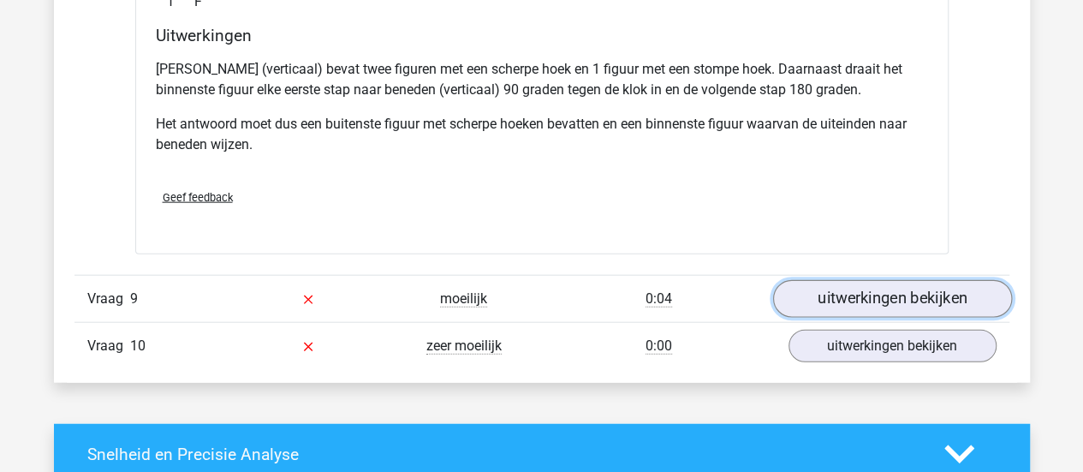
click at [874, 285] on link "uitwerkingen bekijken" at bounding box center [892, 299] width 239 height 38
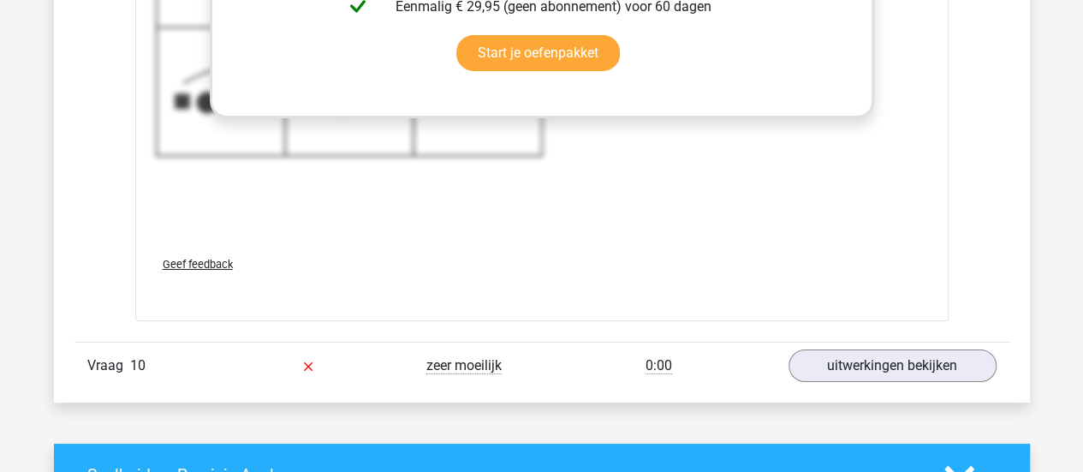
scroll to position [9729, 0]
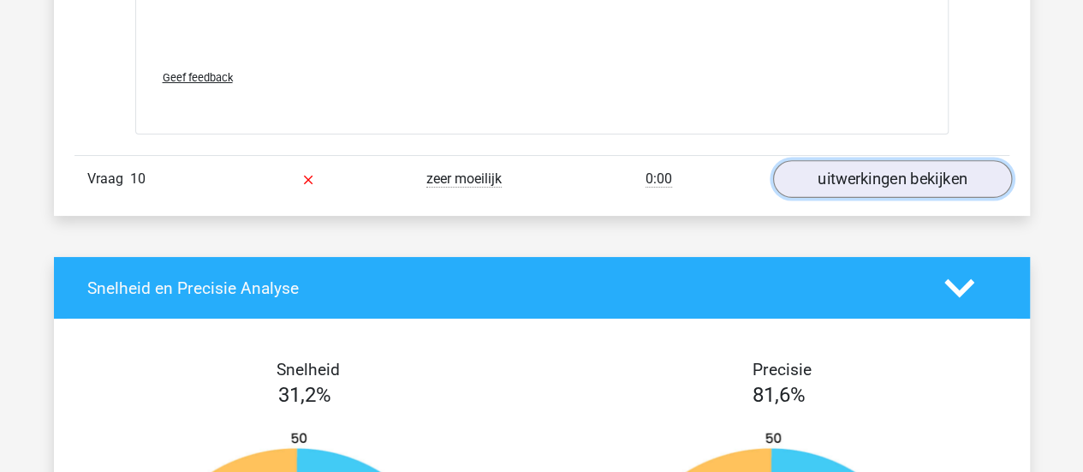
click at [847, 167] on link "uitwerkingen bekijken" at bounding box center [892, 179] width 239 height 38
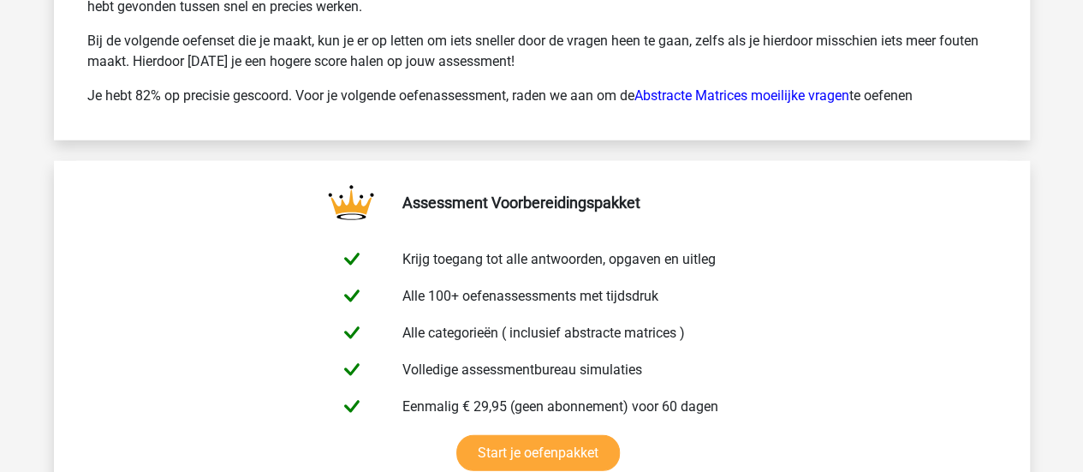
scroll to position [11938, 0]
